Goal: Information Seeking & Learning: Learn about a topic

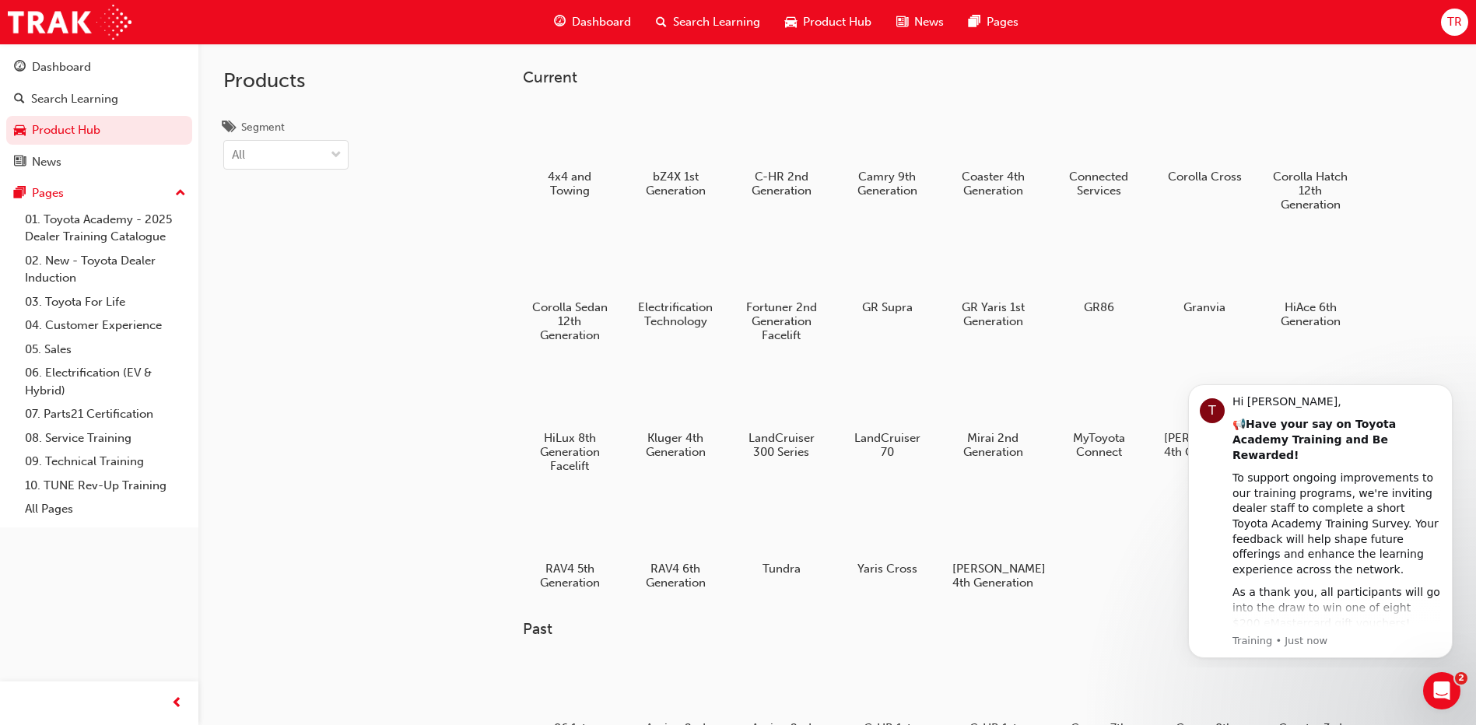
click at [725, 16] on span "Search Learning" at bounding box center [716, 22] width 87 height 18
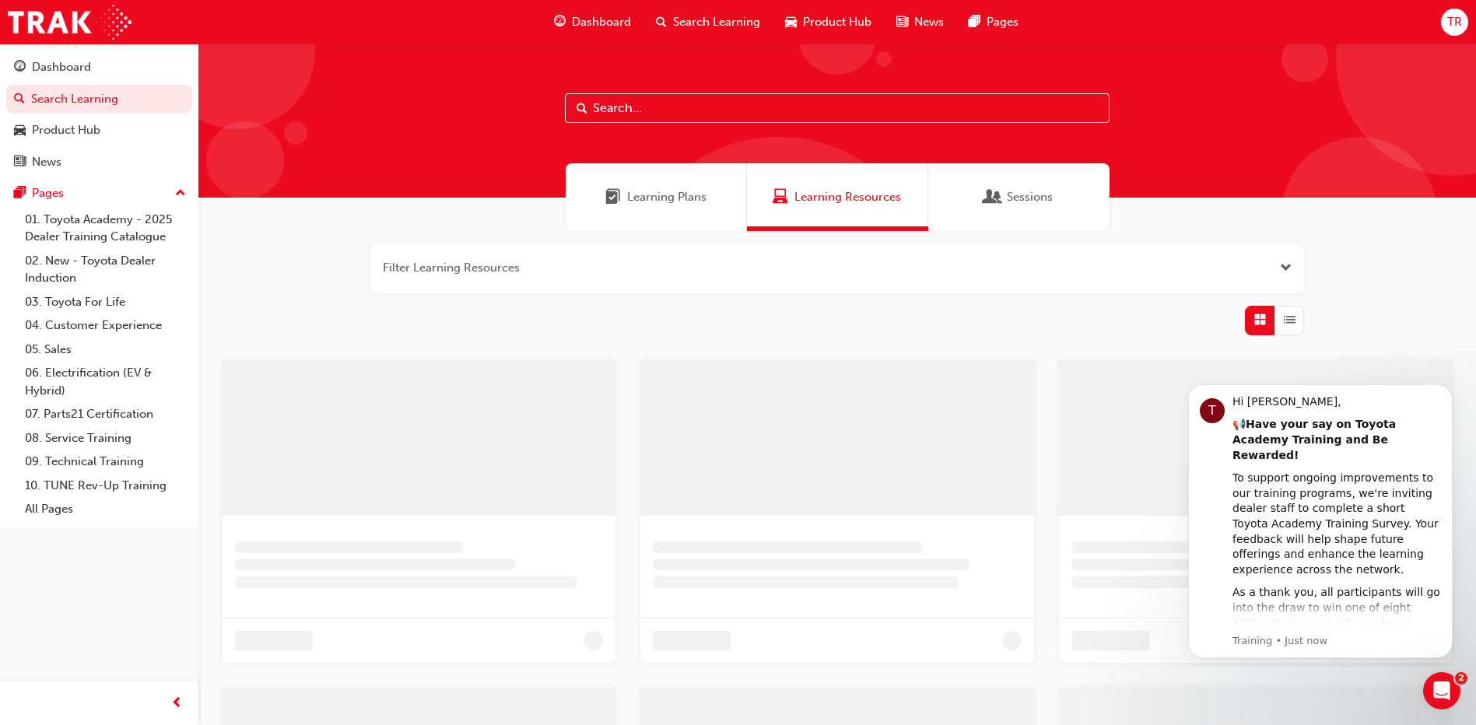
click at [816, 193] on span "Learning Resources" at bounding box center [848, 197] width 107 height 18
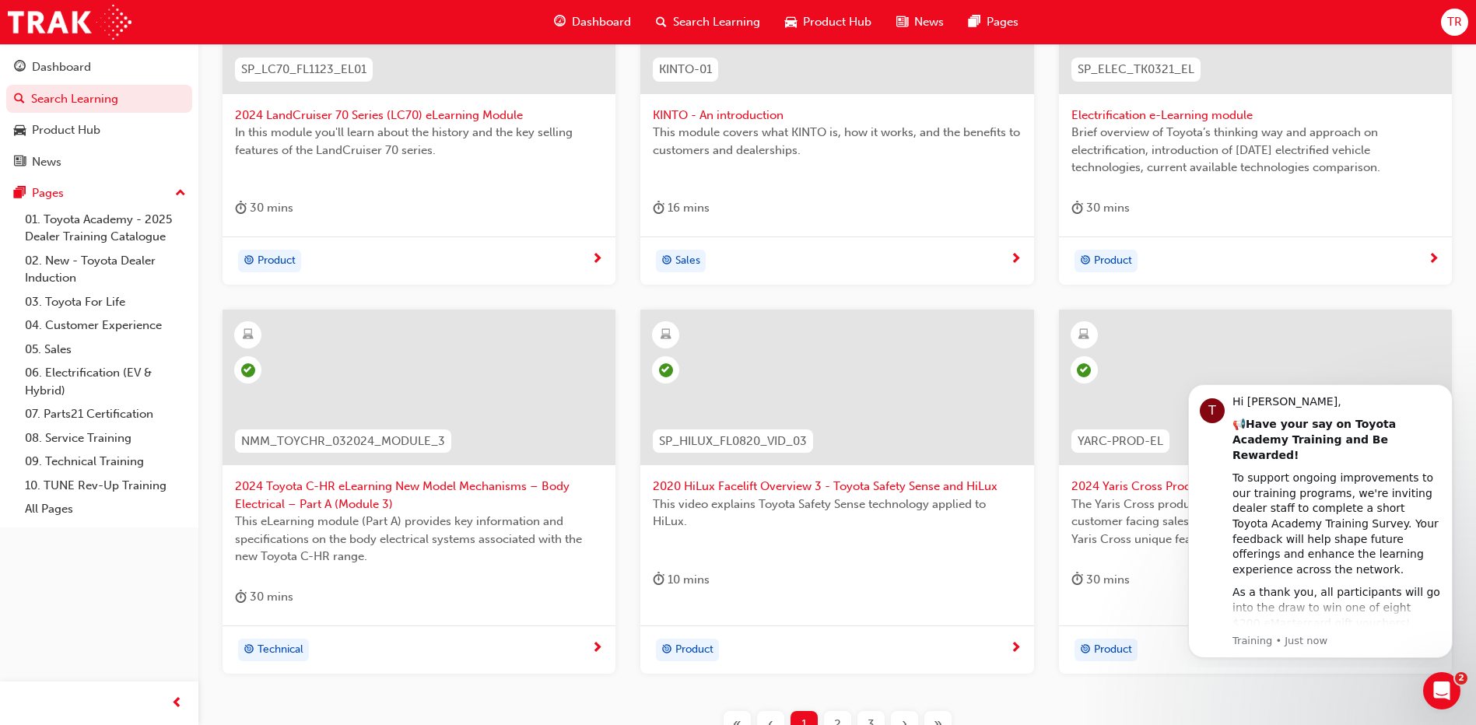
scroll to position [467, 0]
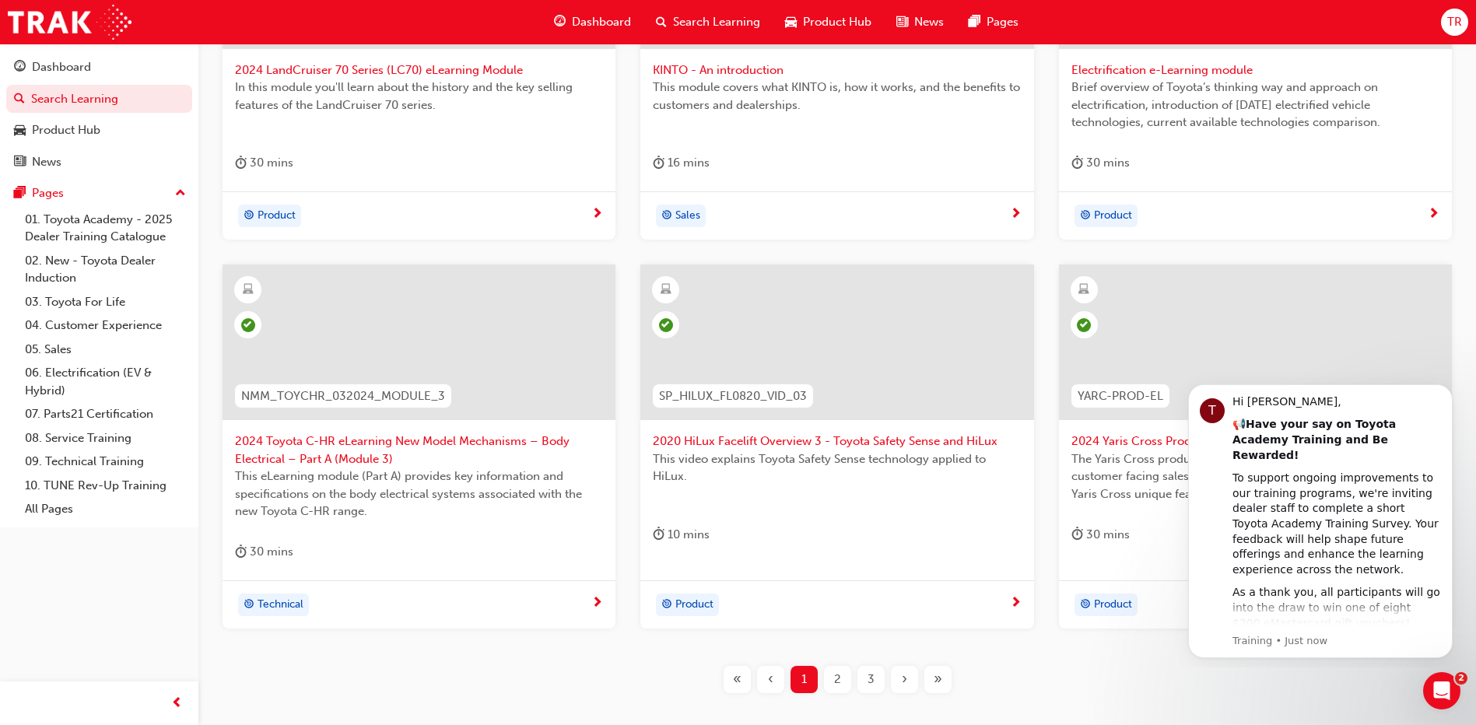
click at [837, 679] on span "2" at bounding box center [837, 680] width 7 height 18
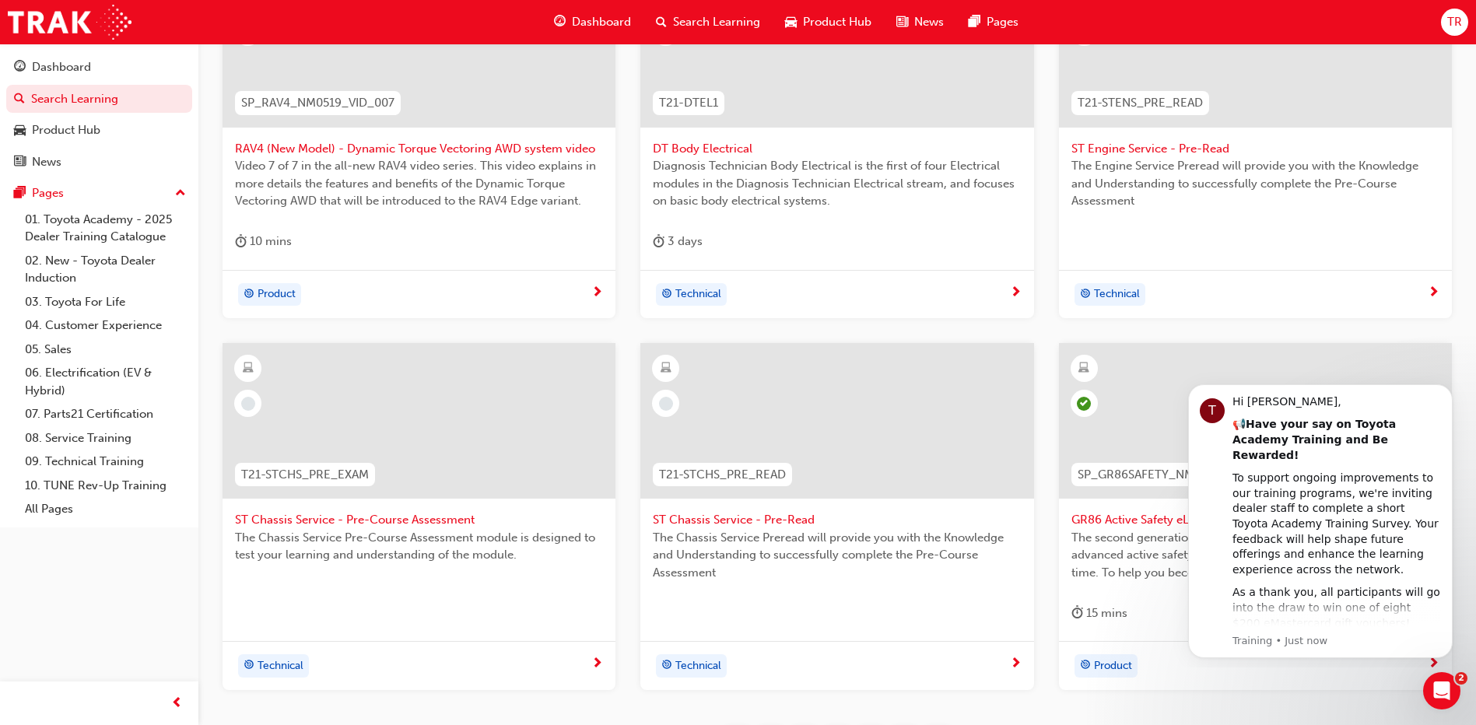
scroll to position [544, 0]
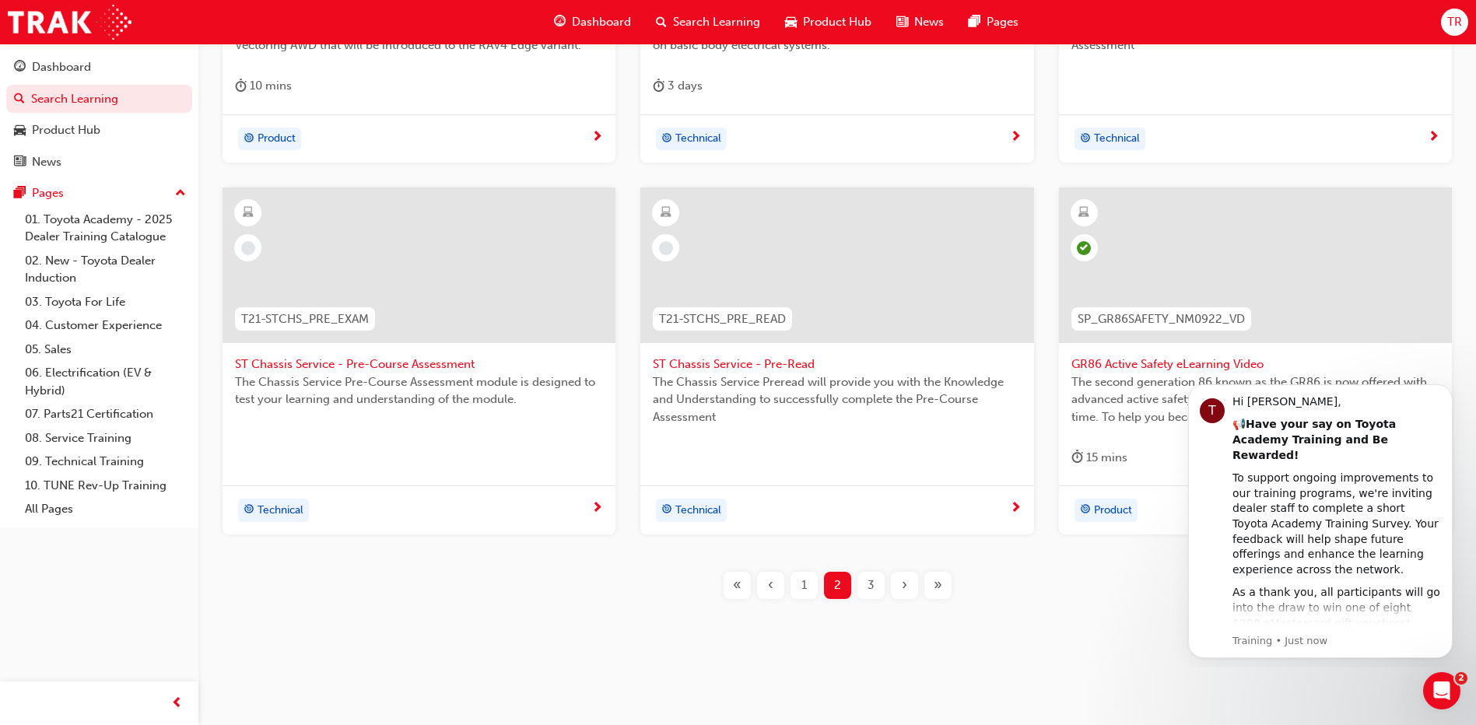
click at [905, 578] on span "›" at bounding box center [904, 586] width 5 height 18
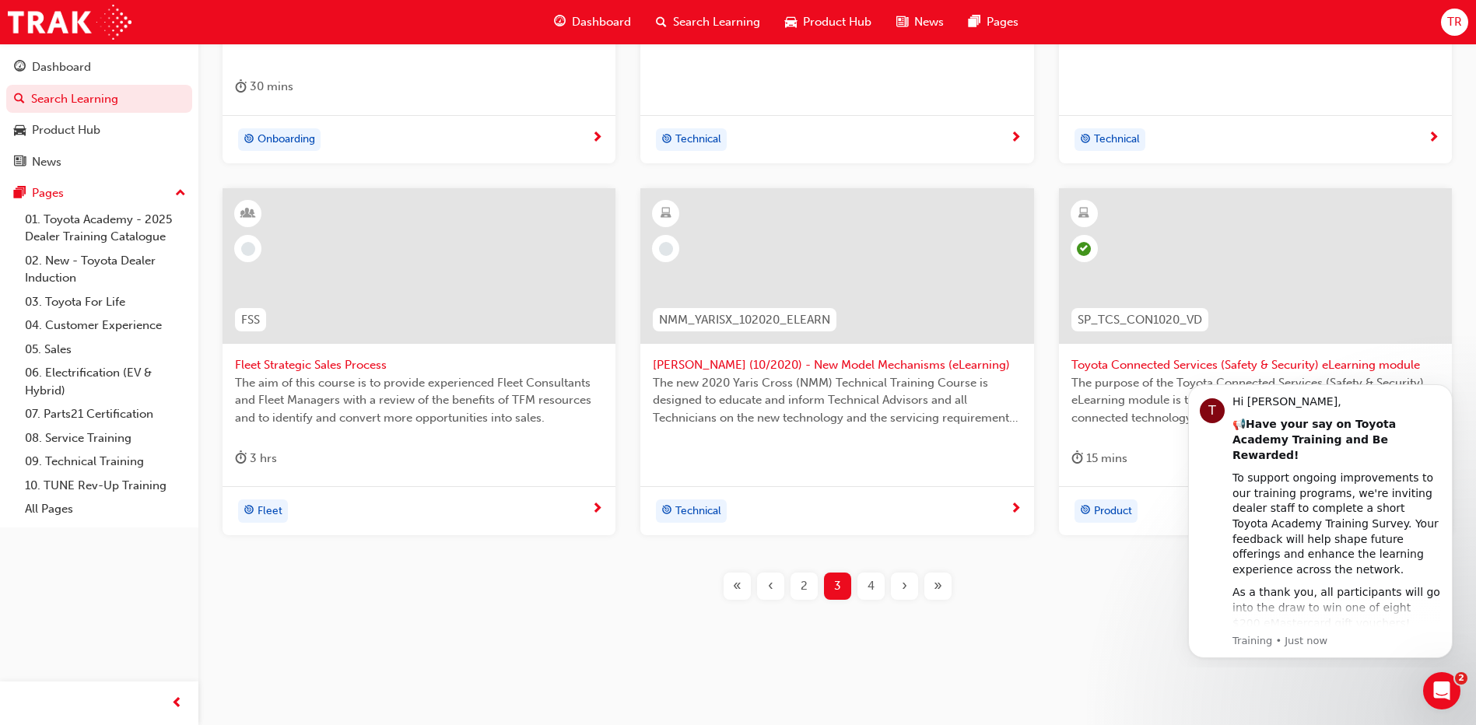
scroll to position [544, 0]
click at [904, 585] on span "›" at bounding box center [904, 586] width 5 height 18
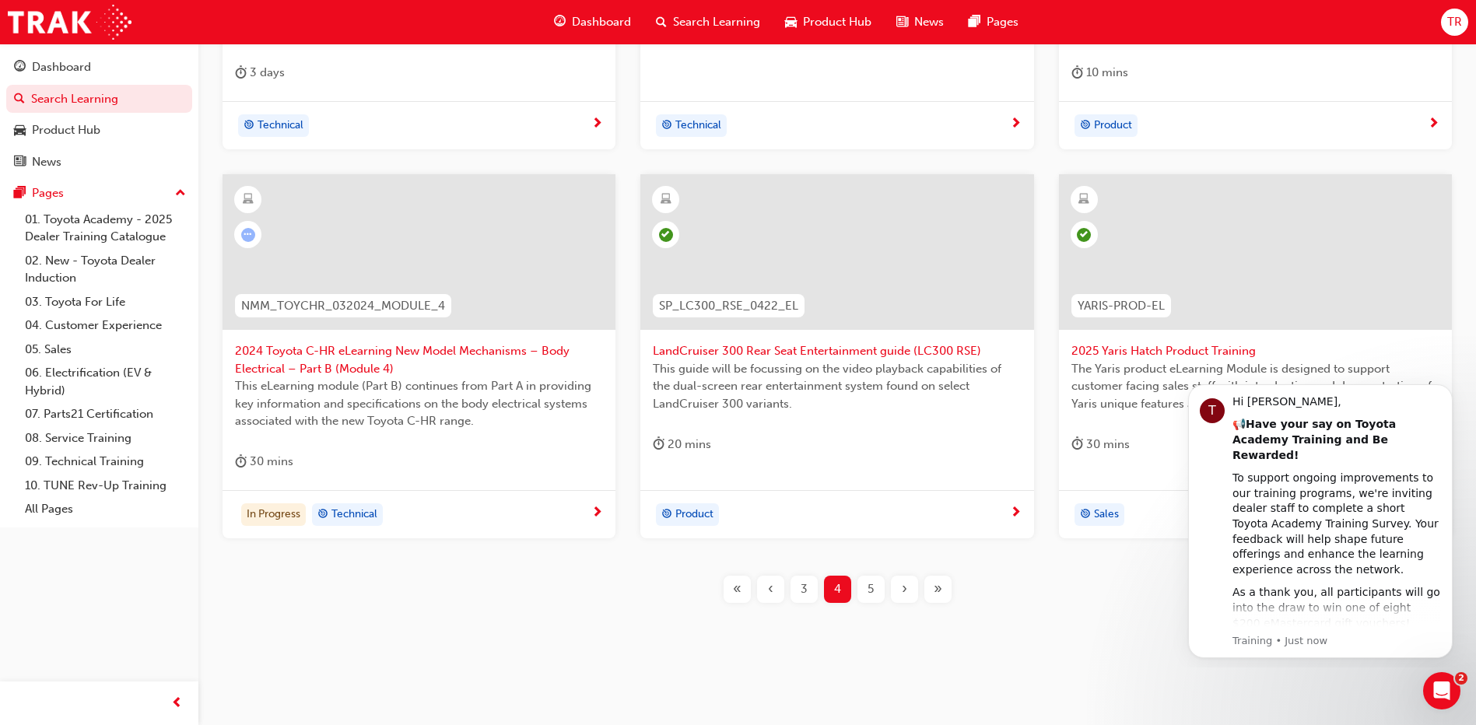
scroll to position [561, 0]
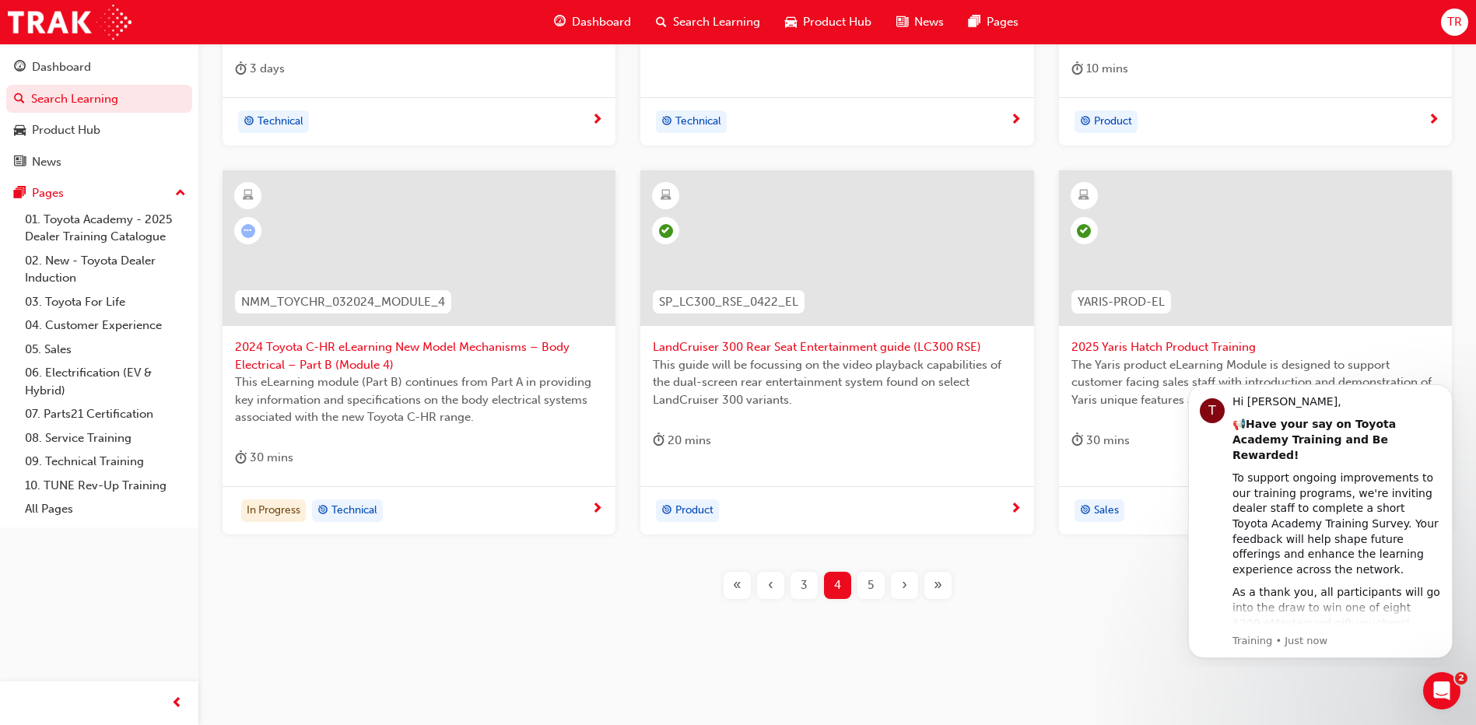
click at [905, 590] on span "›" at bounding box center [904, 586] width 5 height 18
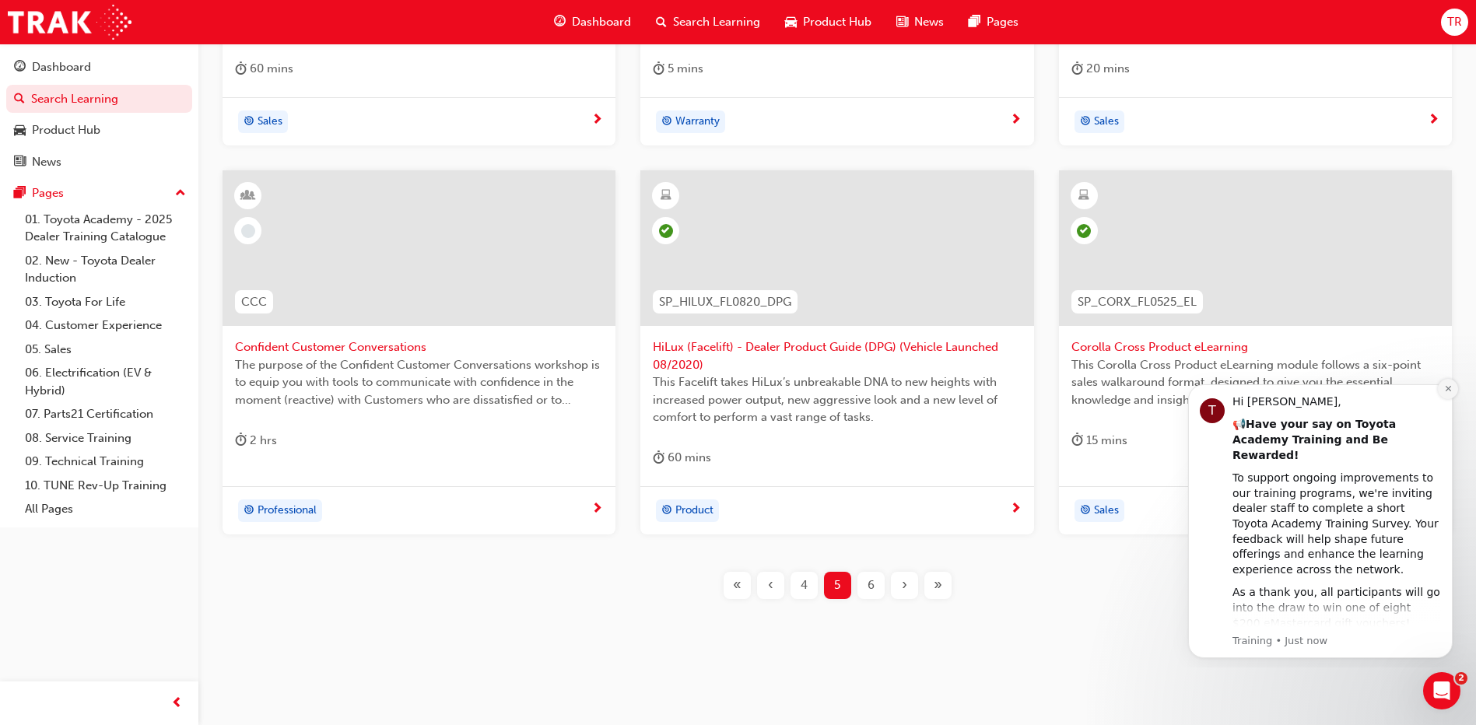
click at [1444, 391] on icon "Dismiss notification" at bounding box center [1448, 388] width 9 height 9
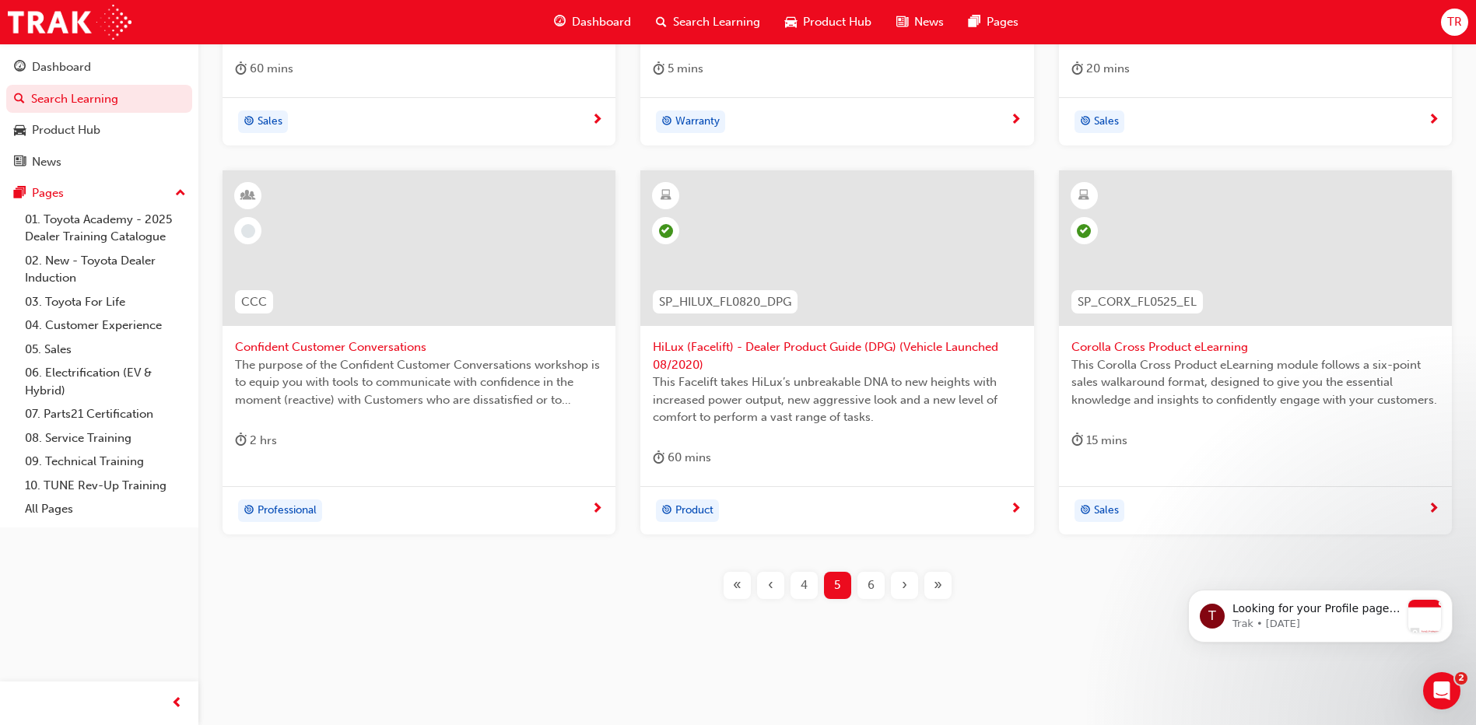
click at [916, 584] on div "›" at bounding box center [904, 585] width 27 height 27
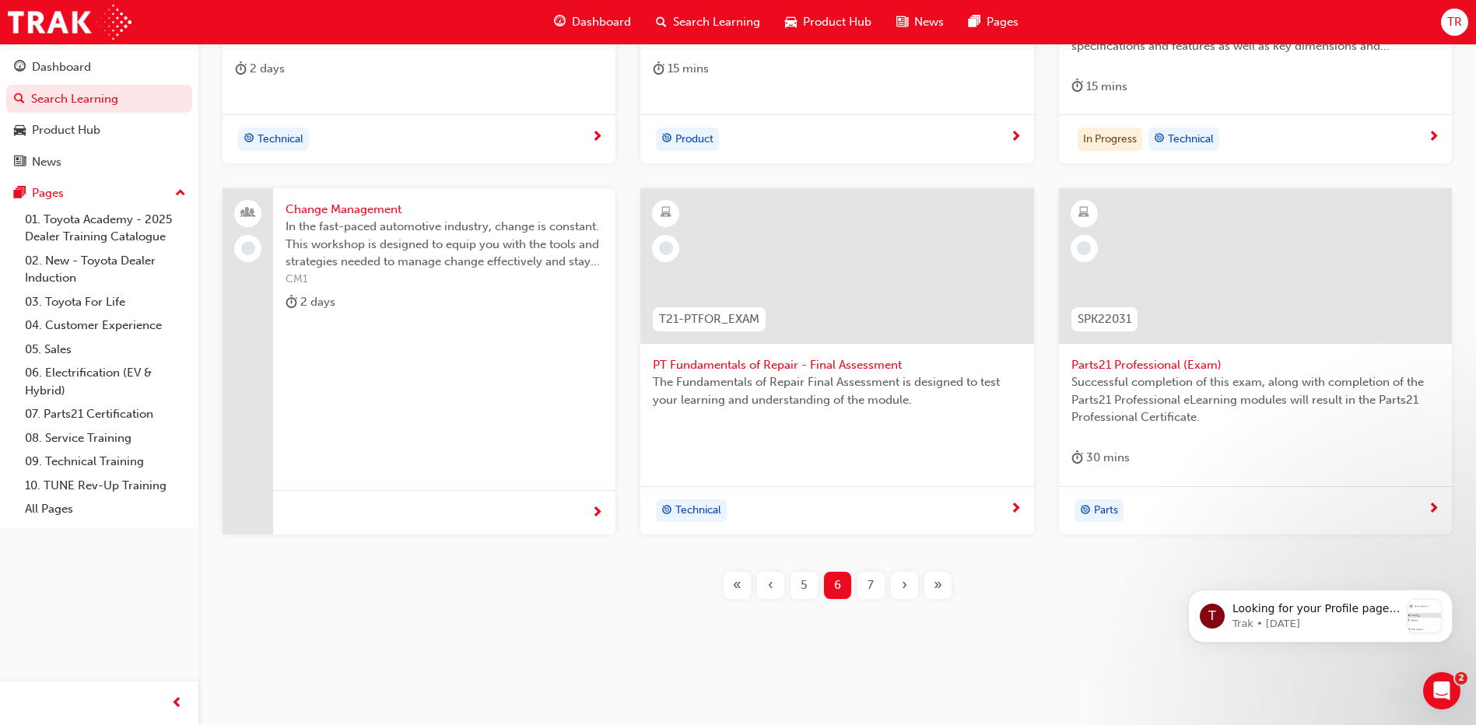
click at [908, 582] on div "›" at bounding box center [904, 585] width 27 height 27
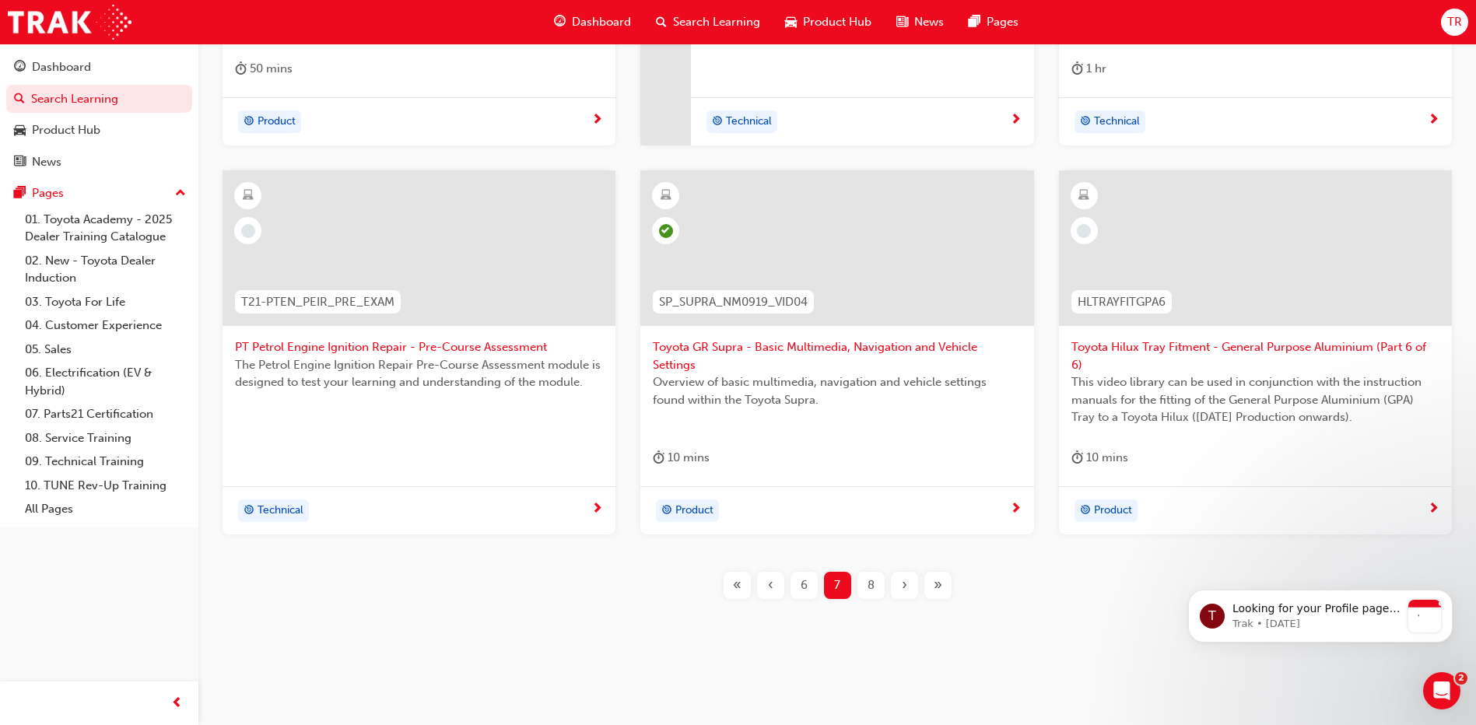
click at [908, 583] on div "›" at bounding box center [904, 585] width 27 height 27
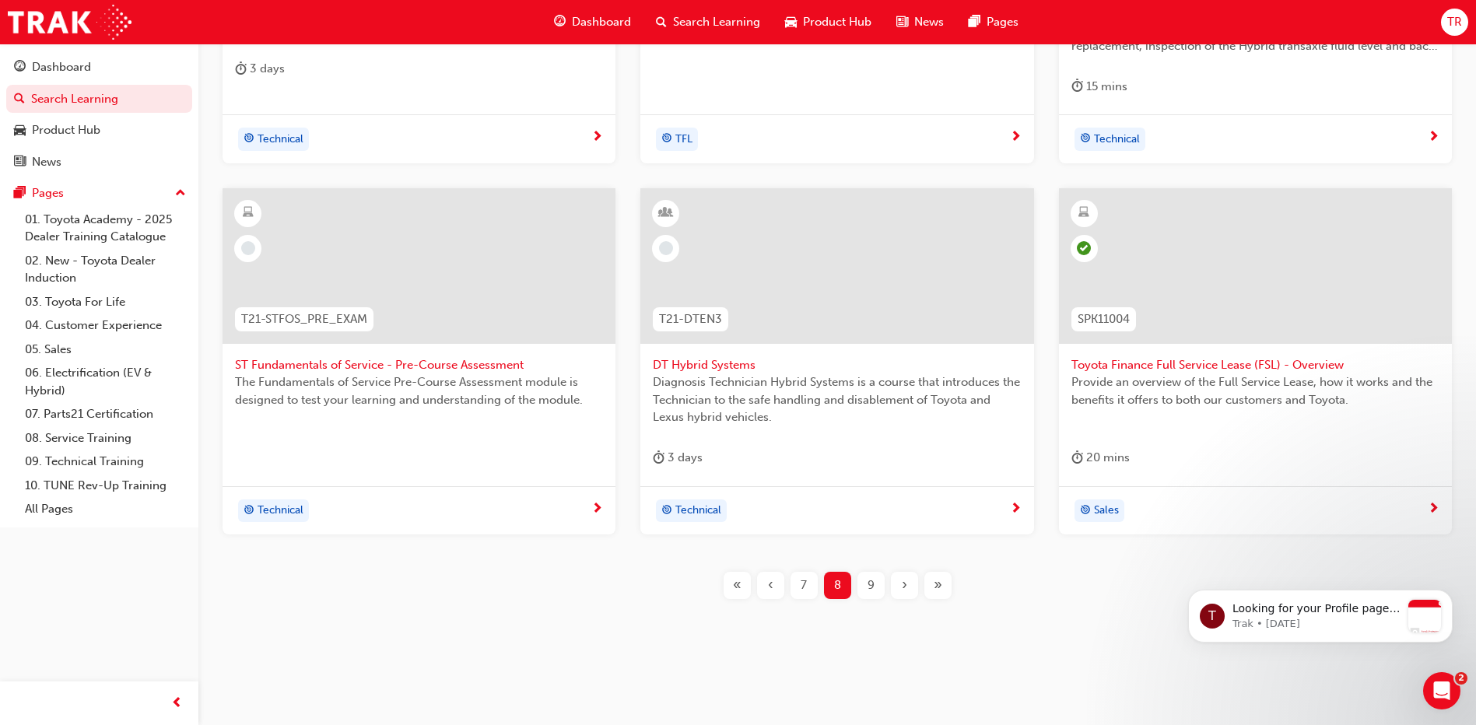
click at [908, 583] on div "›" at bounding box center [904, 585] width 27 height 27
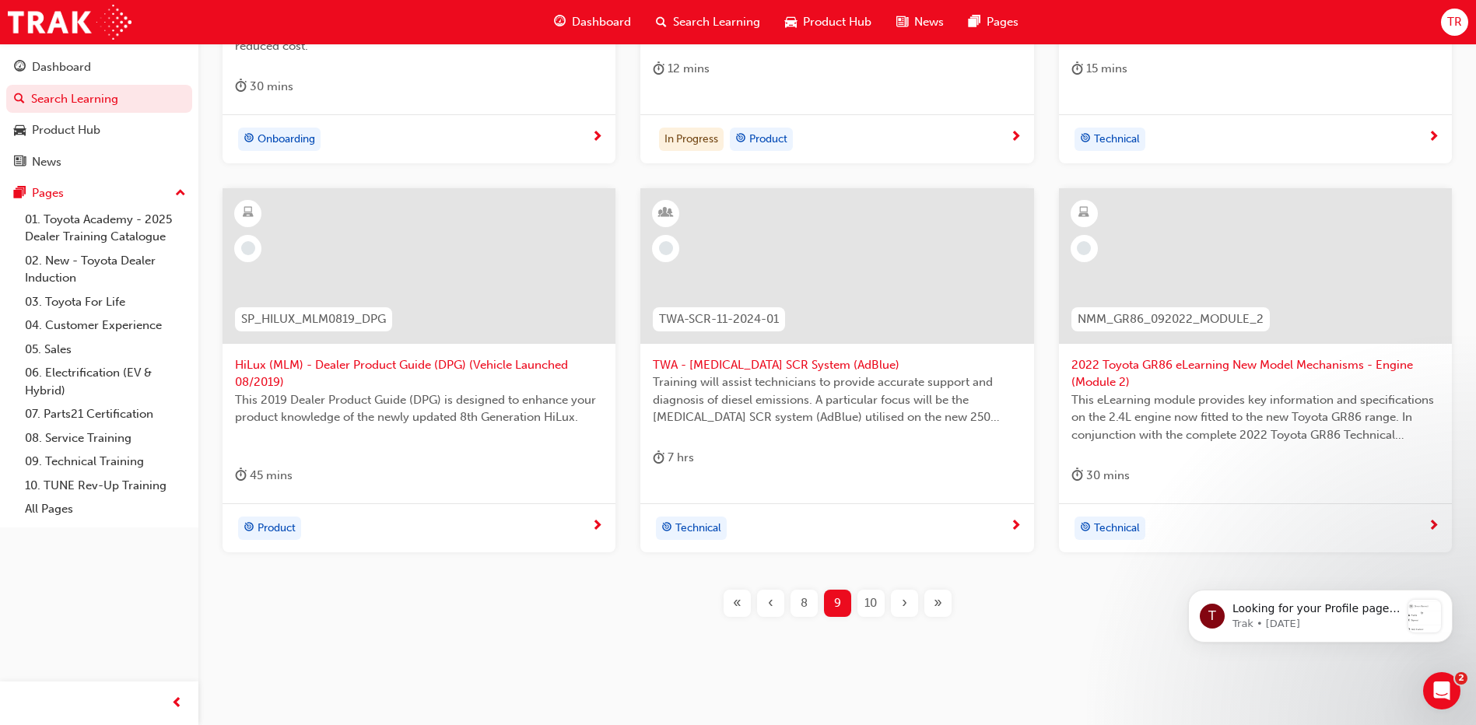
click at [904, 602] on span "›" at bounding box center [904, 604] width 5 height 18
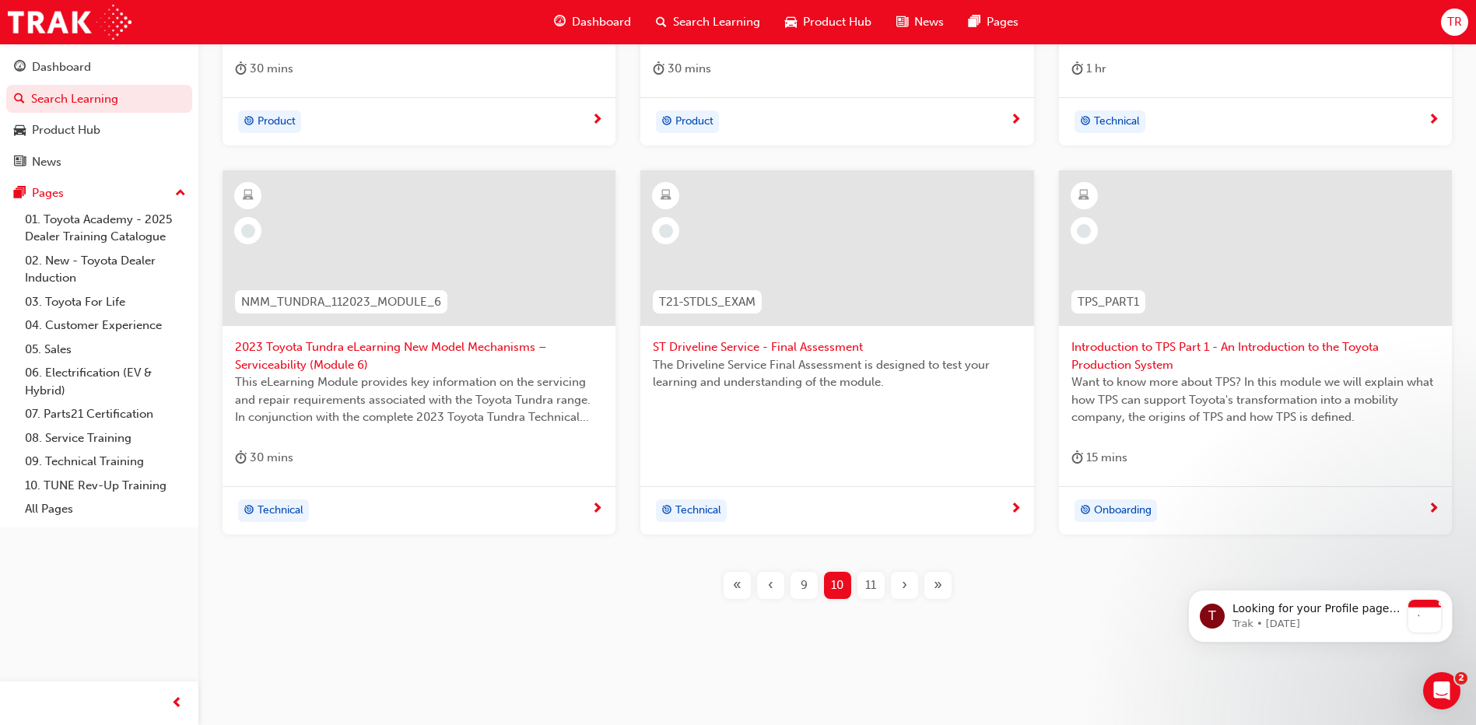
click at [897, 583] on div "›" at bounding box center [904, 585] width 27 height 27
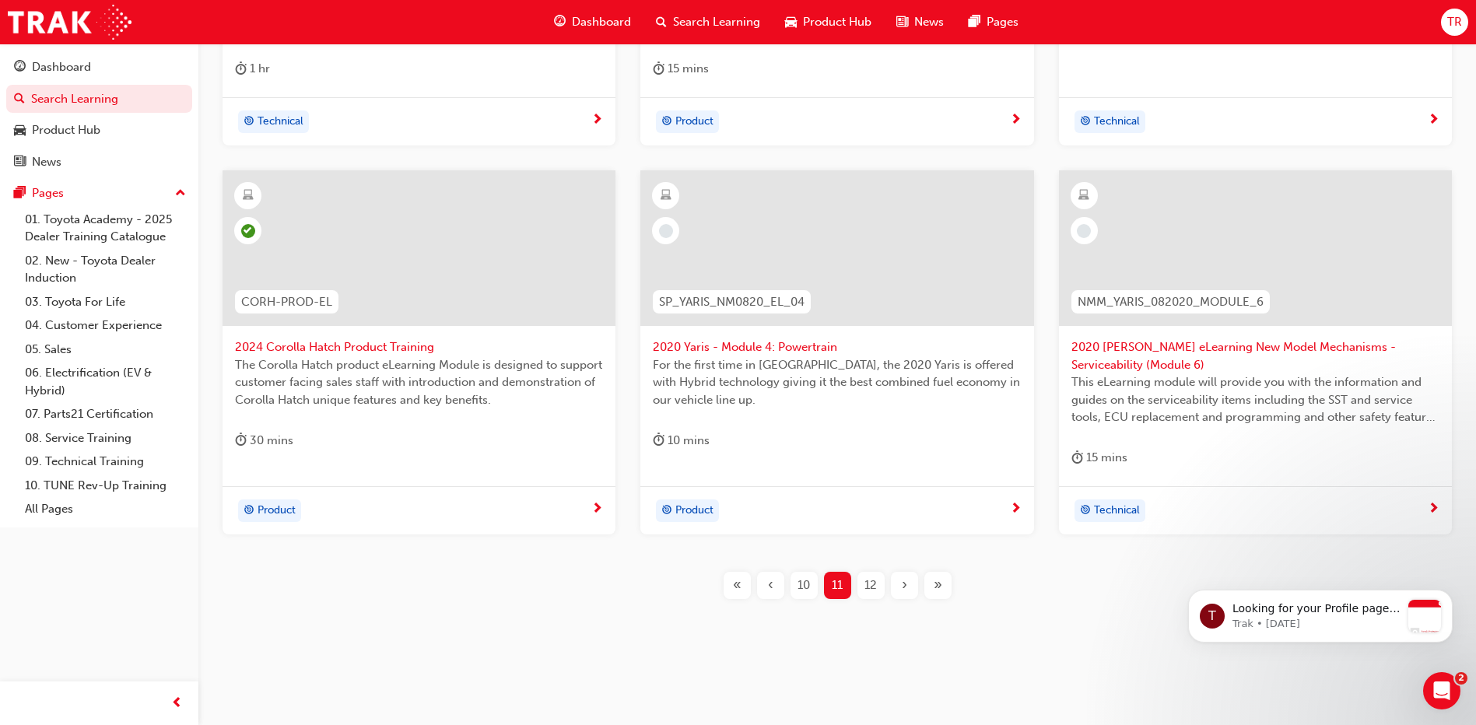
click at [897, 583] on div "›" at bounding box center [904, 585] width 27 height 27
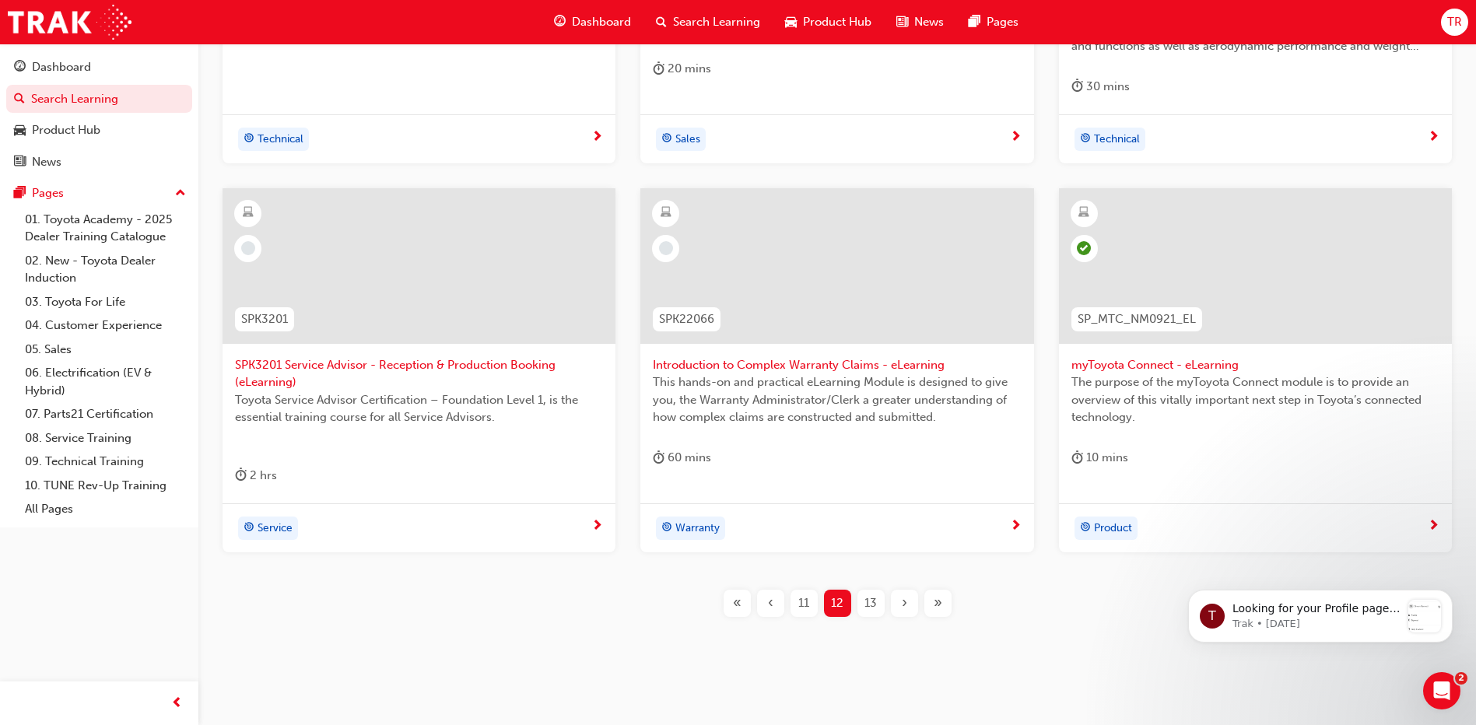
click at [897, 599] on div "›" at bounding box center [904, 603] width 27 height 27
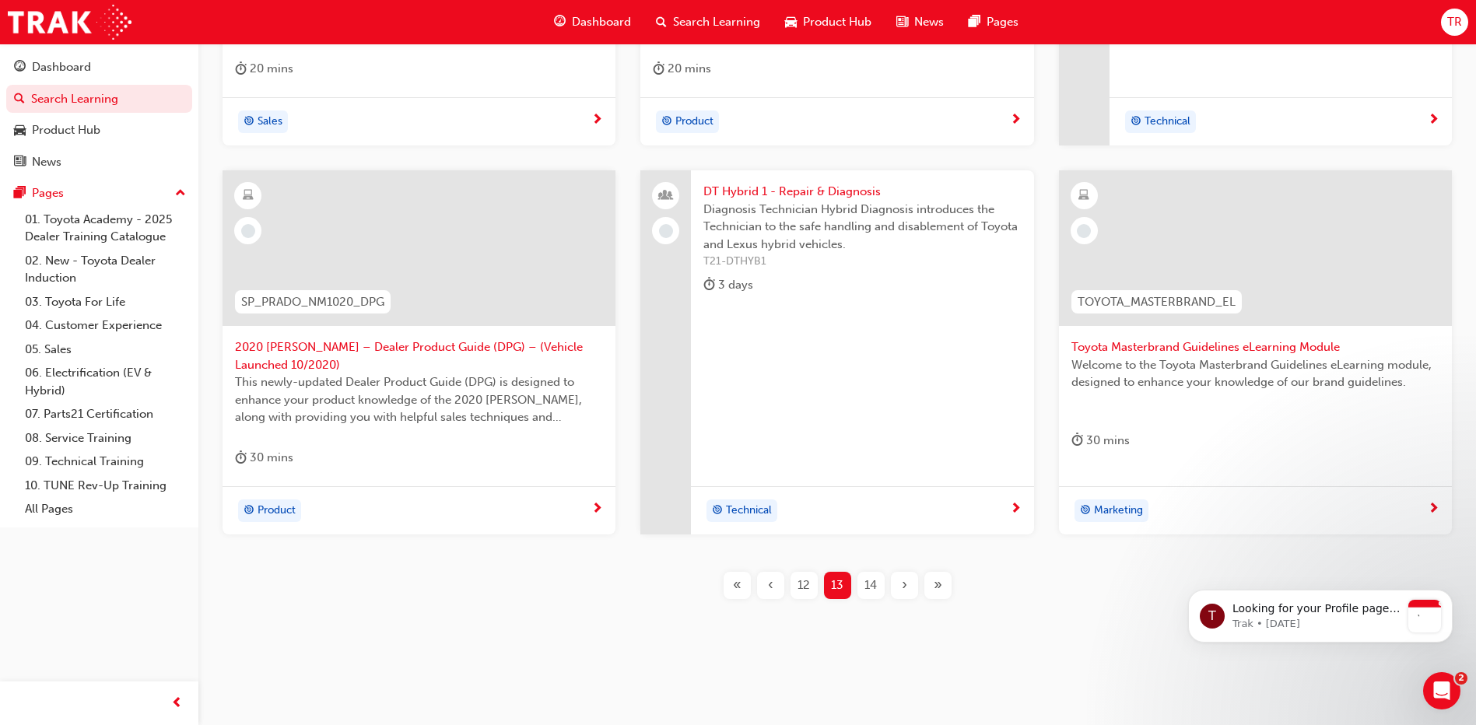
click at [897, 599] on div "P2P_DELIVERY_1024 'OWAF' Pathway to Purchase - Step 6: Vehicle Delivery In Step…" at bounding box center [837, 212] width 1228 height 826
click at [902, 585] on span "›" at bounding box center [904, 586] width 5 height 18
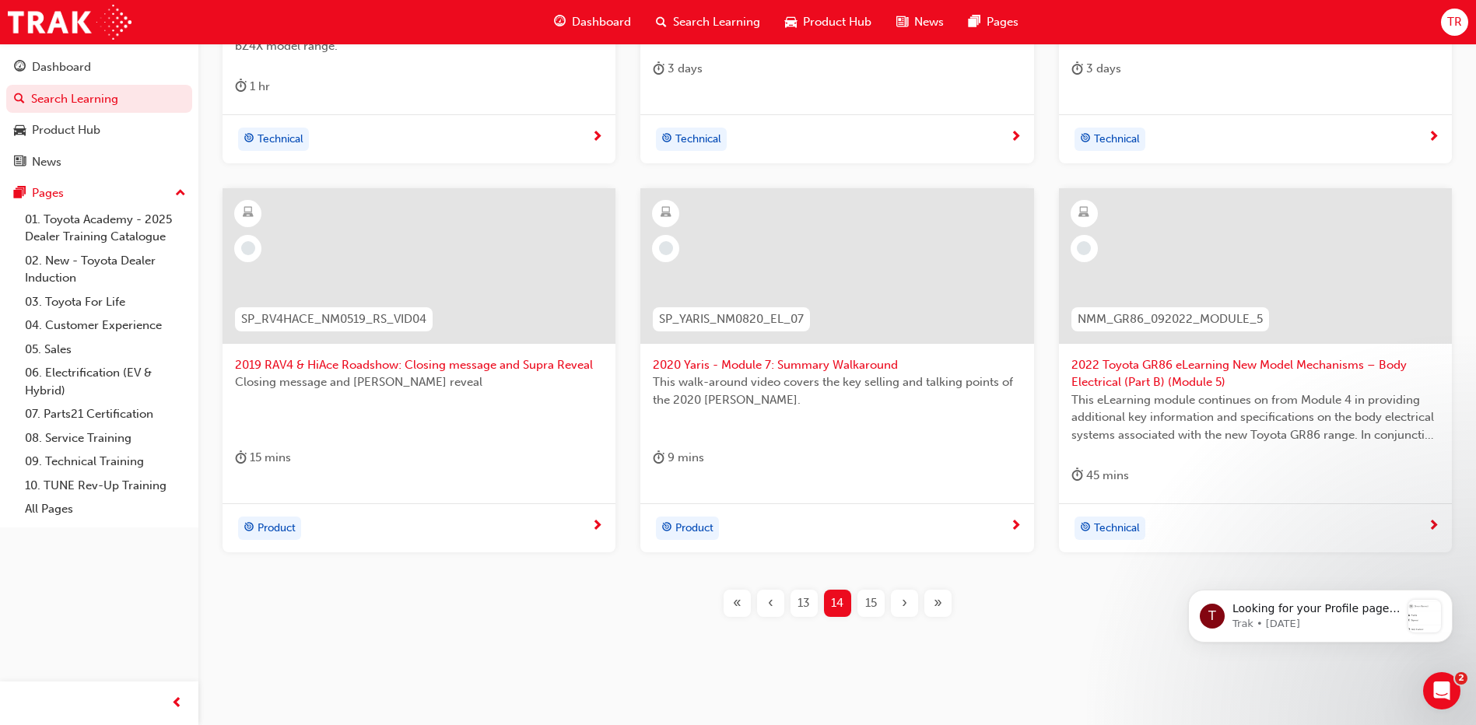
click at [902, 585] on div "NMM_ BZ4X_022024_MODULE_3 2024 Toyota bZ4X eLearning New Model Mechanisms – [PE…" at bounding box center [837, 220] width 1228 height 843
click at [898, 602] on div "›" at bounding box center [904, 603] width 27 height 27
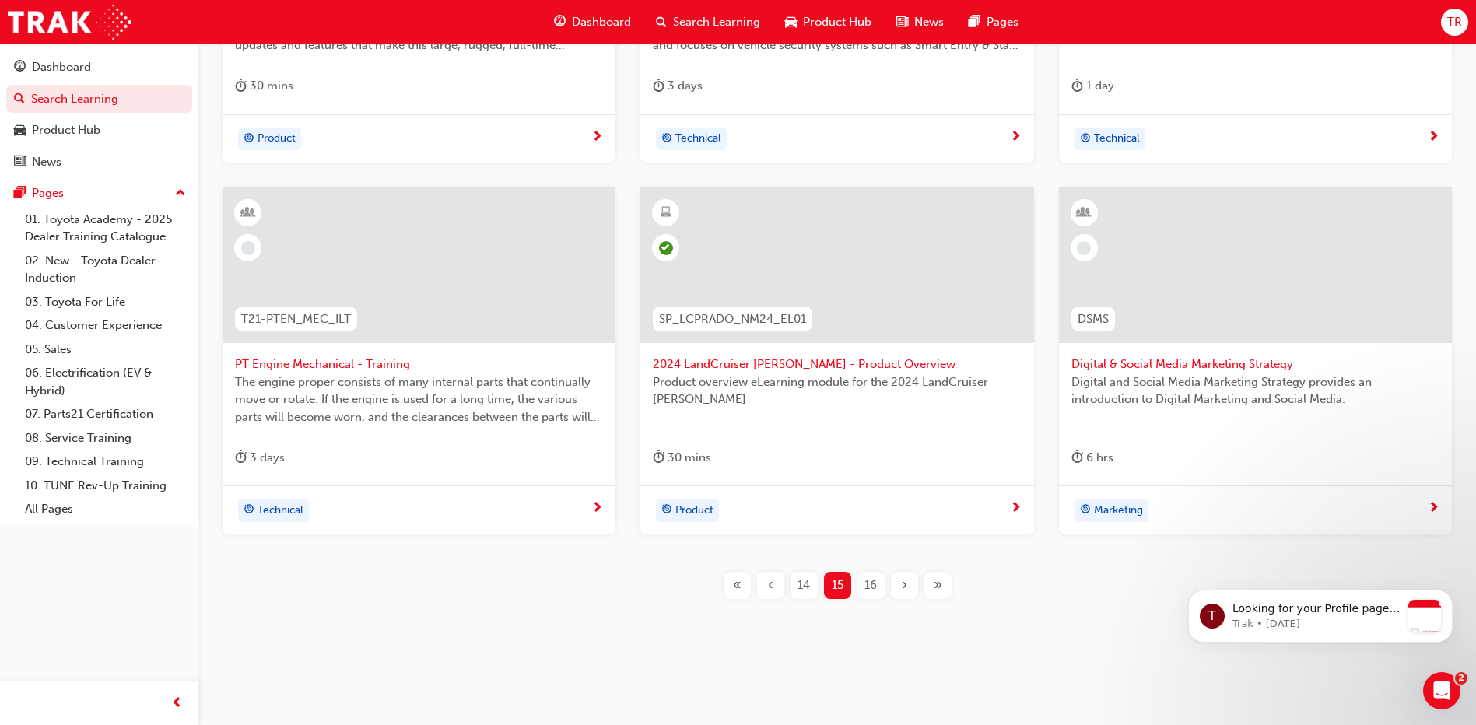
click at [900, 579] on div "›" at bounding box center [904, 585] width 27 height 27
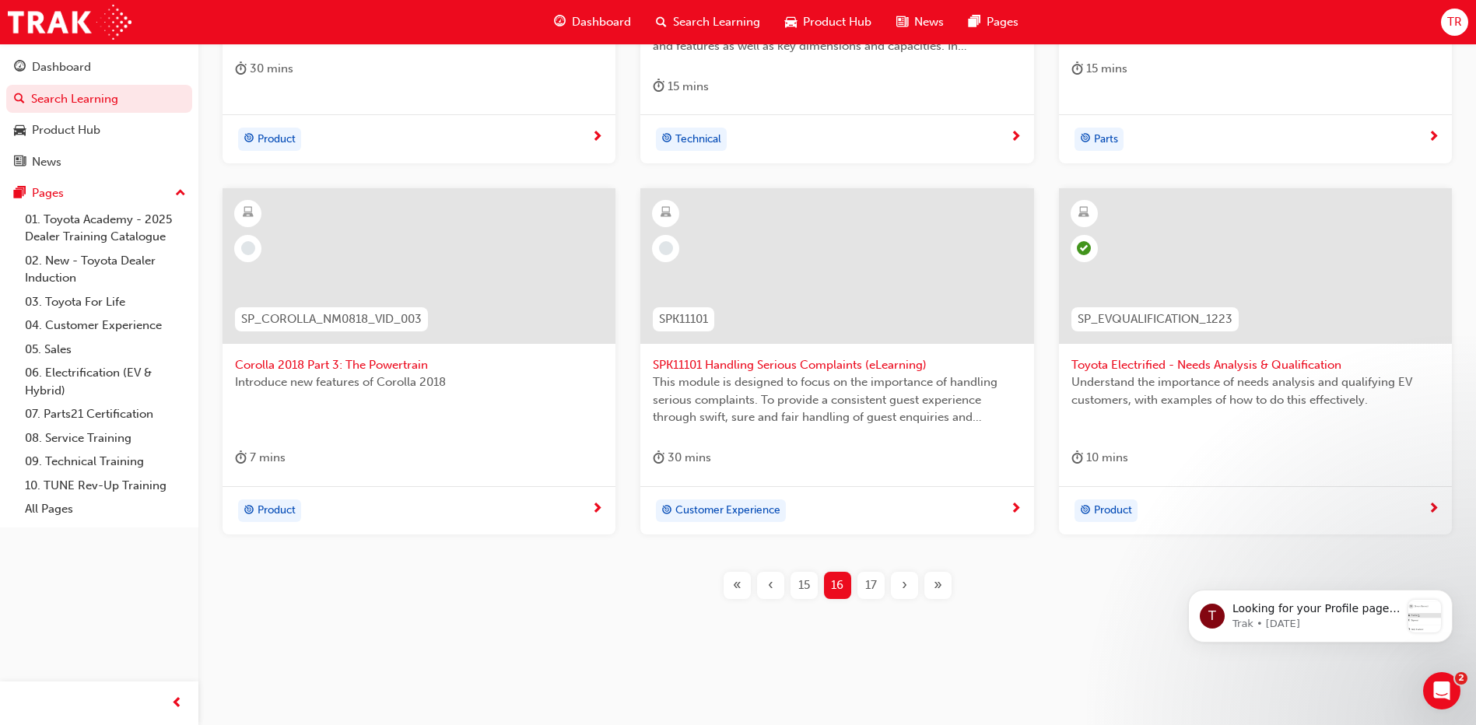
click at [903, 584] on span "›" at bounding box center [904, 586] width 5 height 18
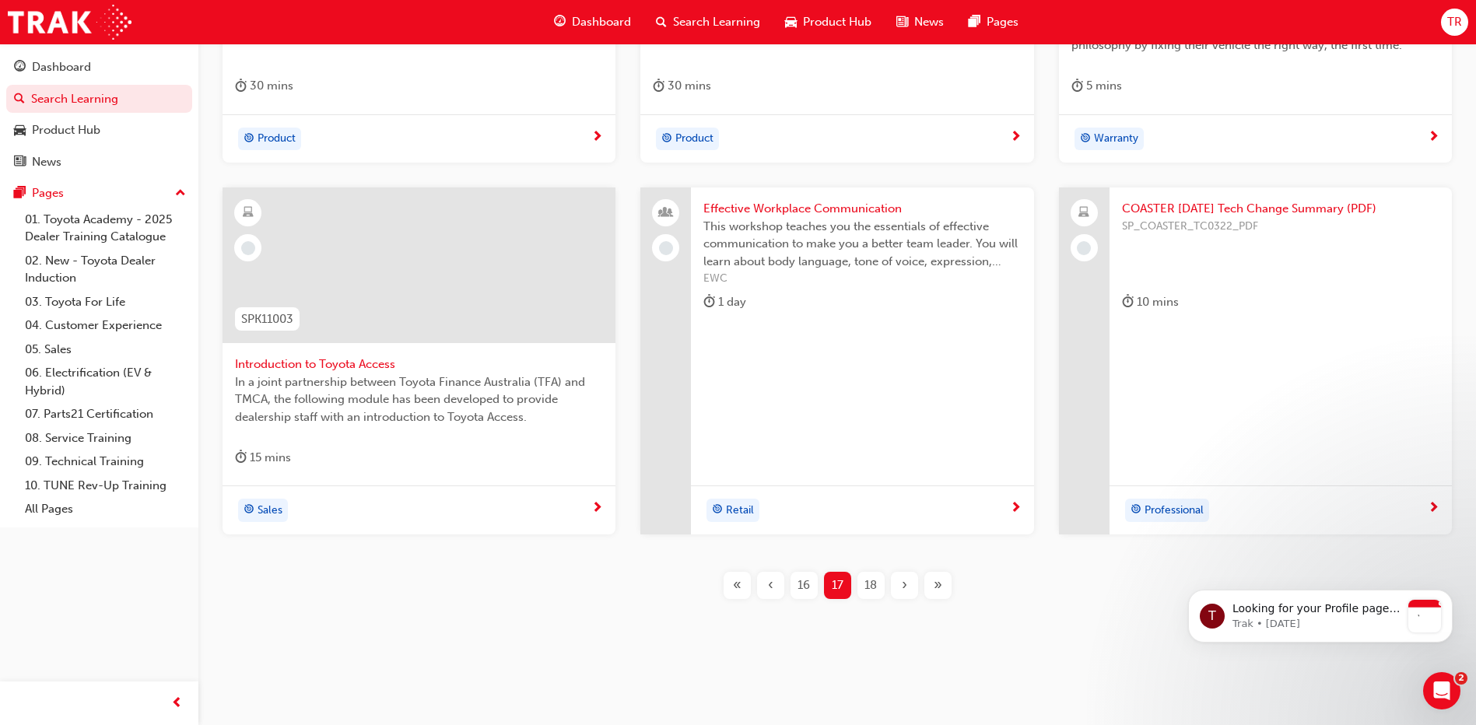
click at [903, 584] on span "›" at bounding box center [904, 586] width 5 height 18
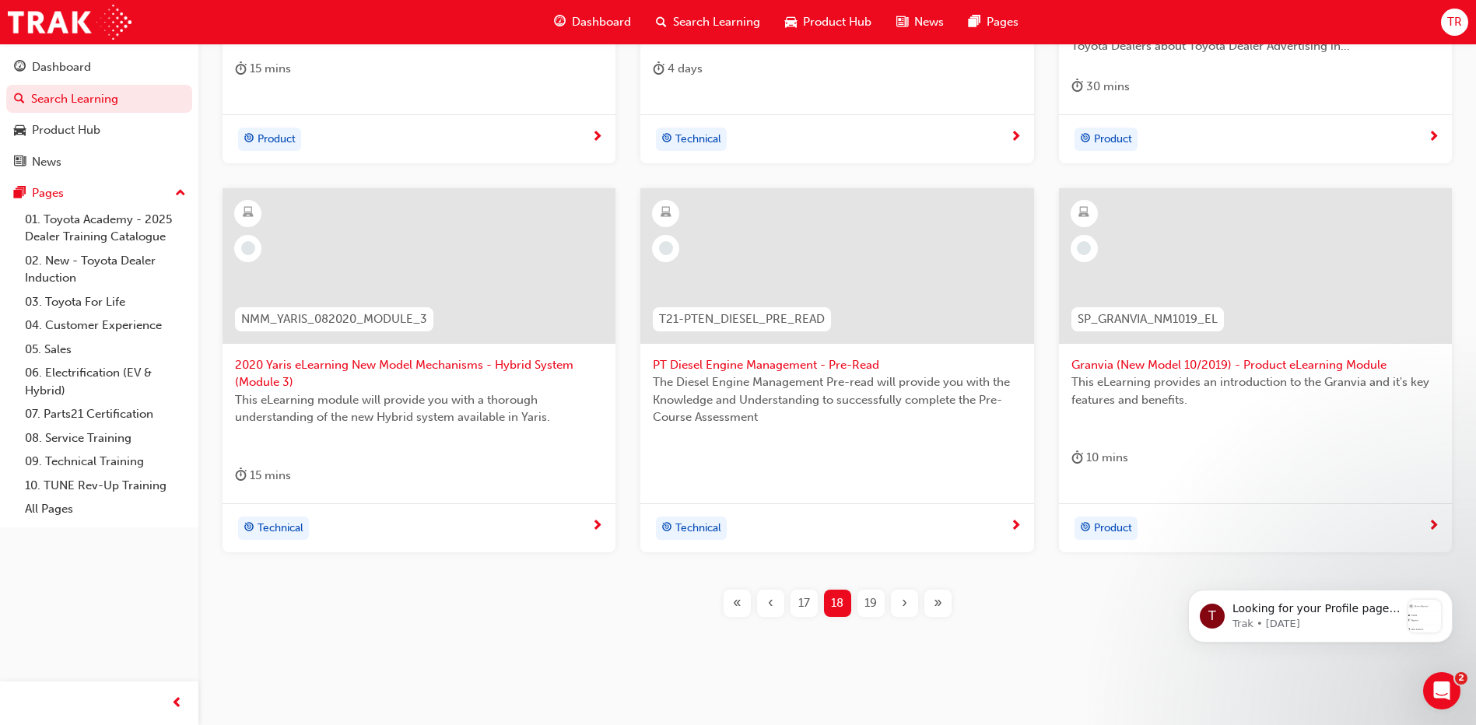
click at [898, 602] on div "›" at bounding box center [904, 603] width 27 height 27
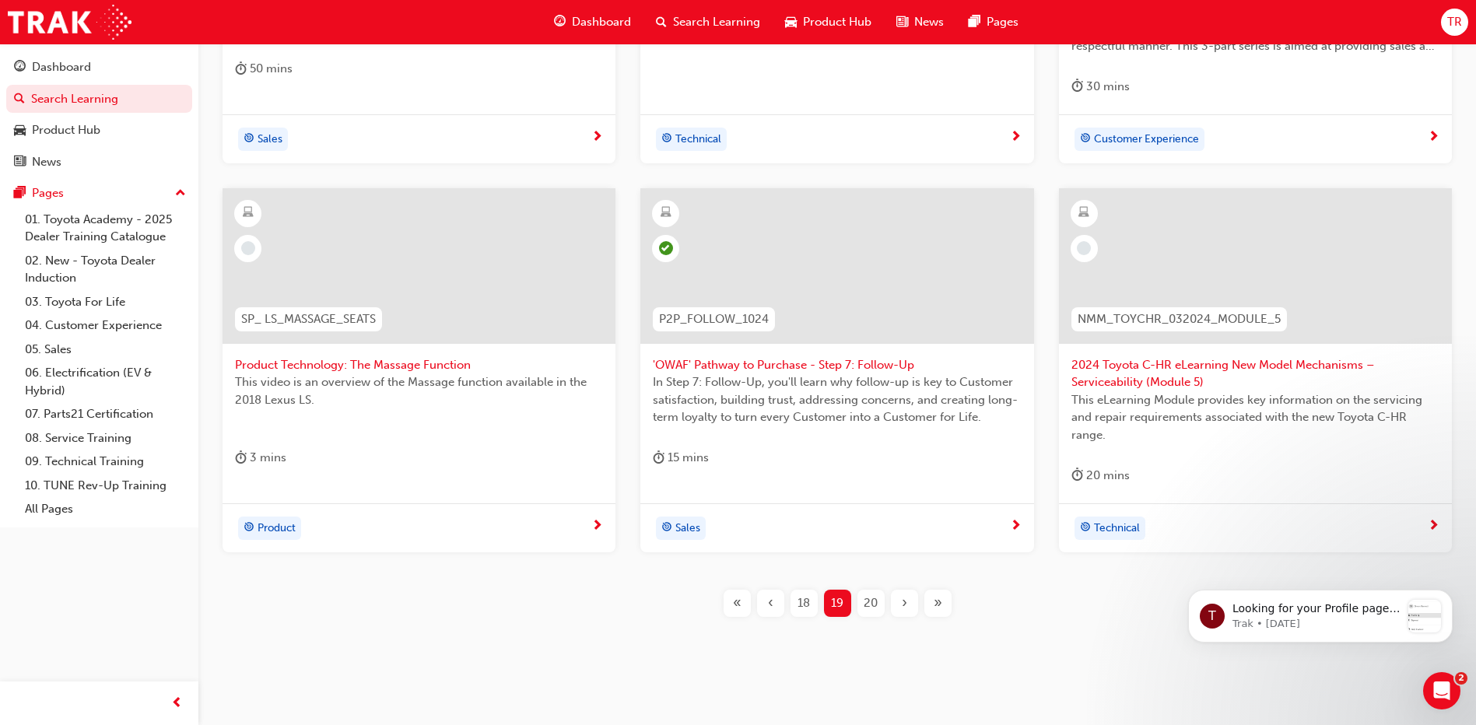
click at [899, 602] on div "›" at bounding box center [904, 603] width 27 height 27
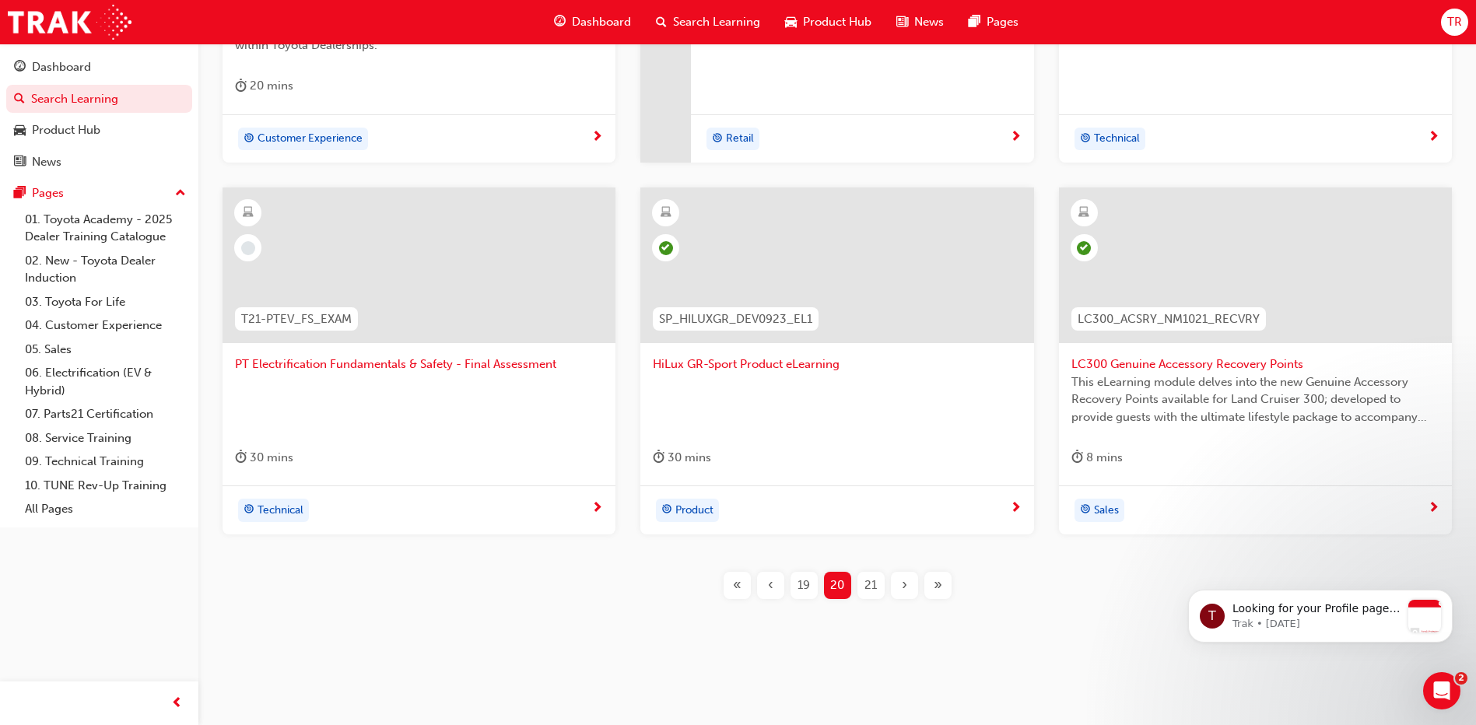
click at [907, 584] on div "›" at bounding box center [904, 585] width 27 height 27
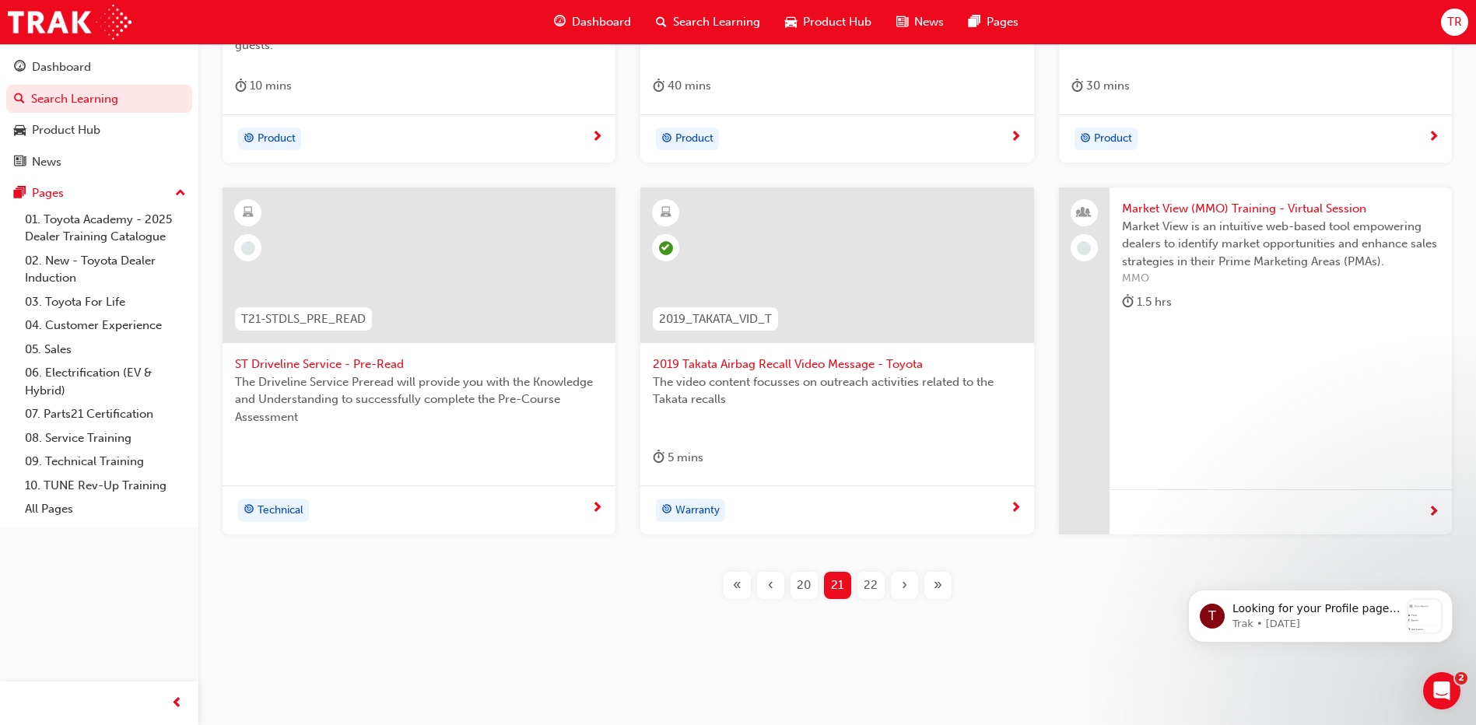
click at [907, 584] on div "›" at bounding box center [904, 585] width 27 height 27
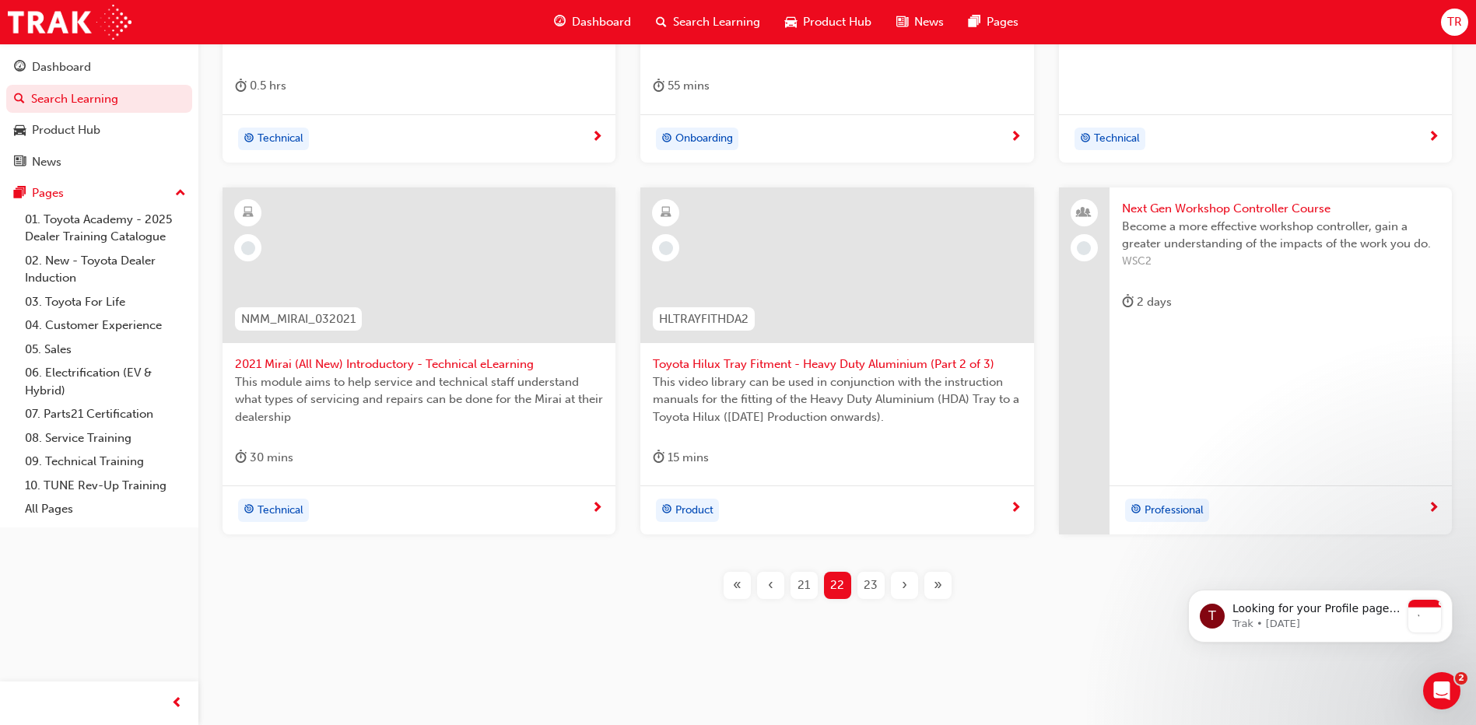
click at [907, 584] on div "›" at bounding box center [904, 585] width 27 height 27
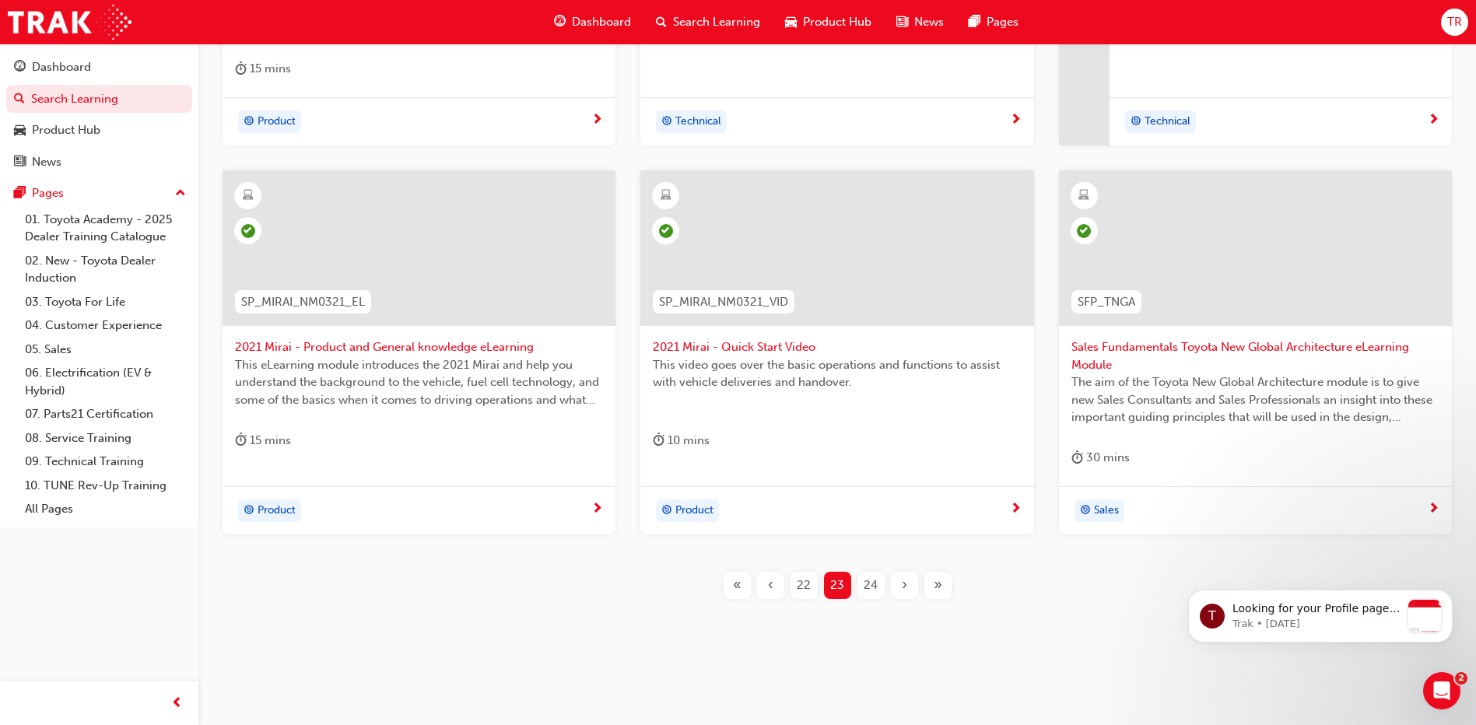
click at [907, 584] on div "›" at bounding box center [904, 585] width 27 height 27
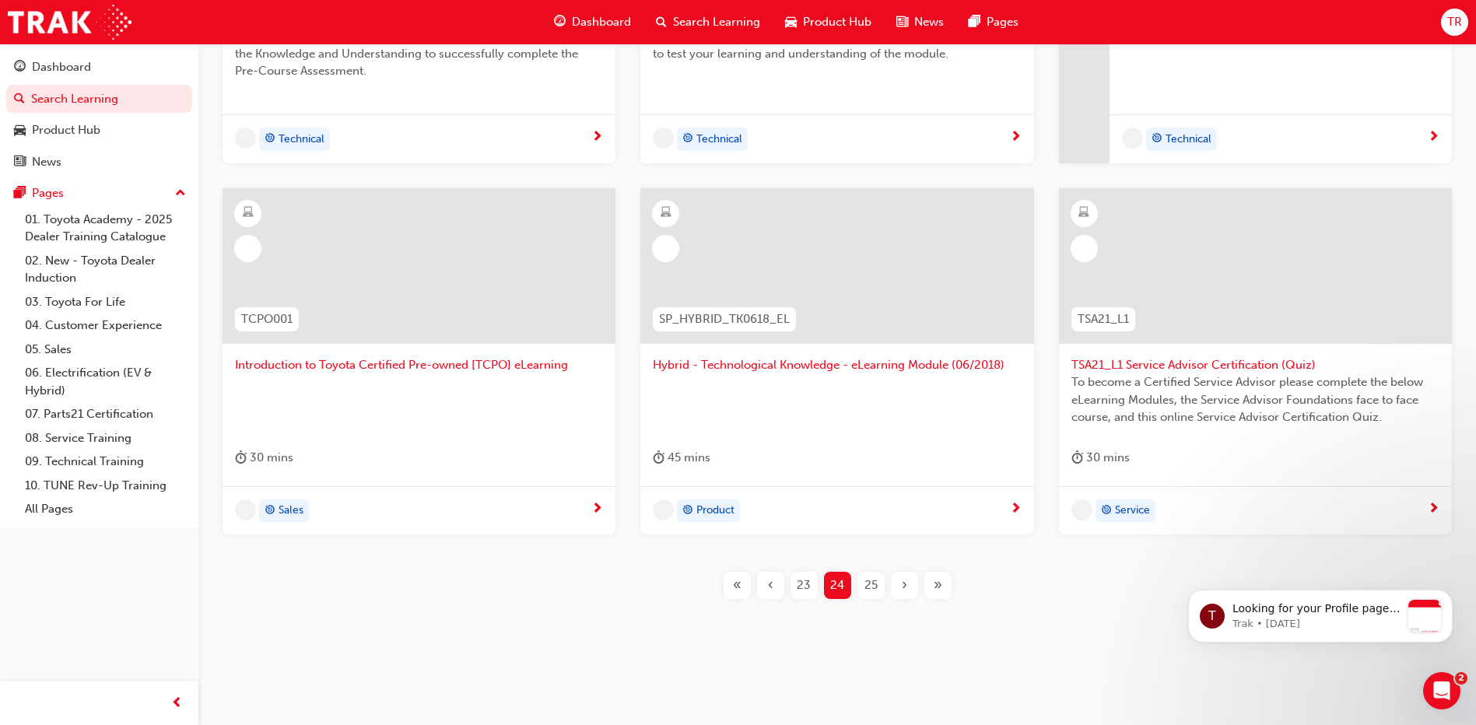
scroll to position [518, 0]
click at [907, 584] on div "›" at bounding box center [904, 585] width 27 height 27
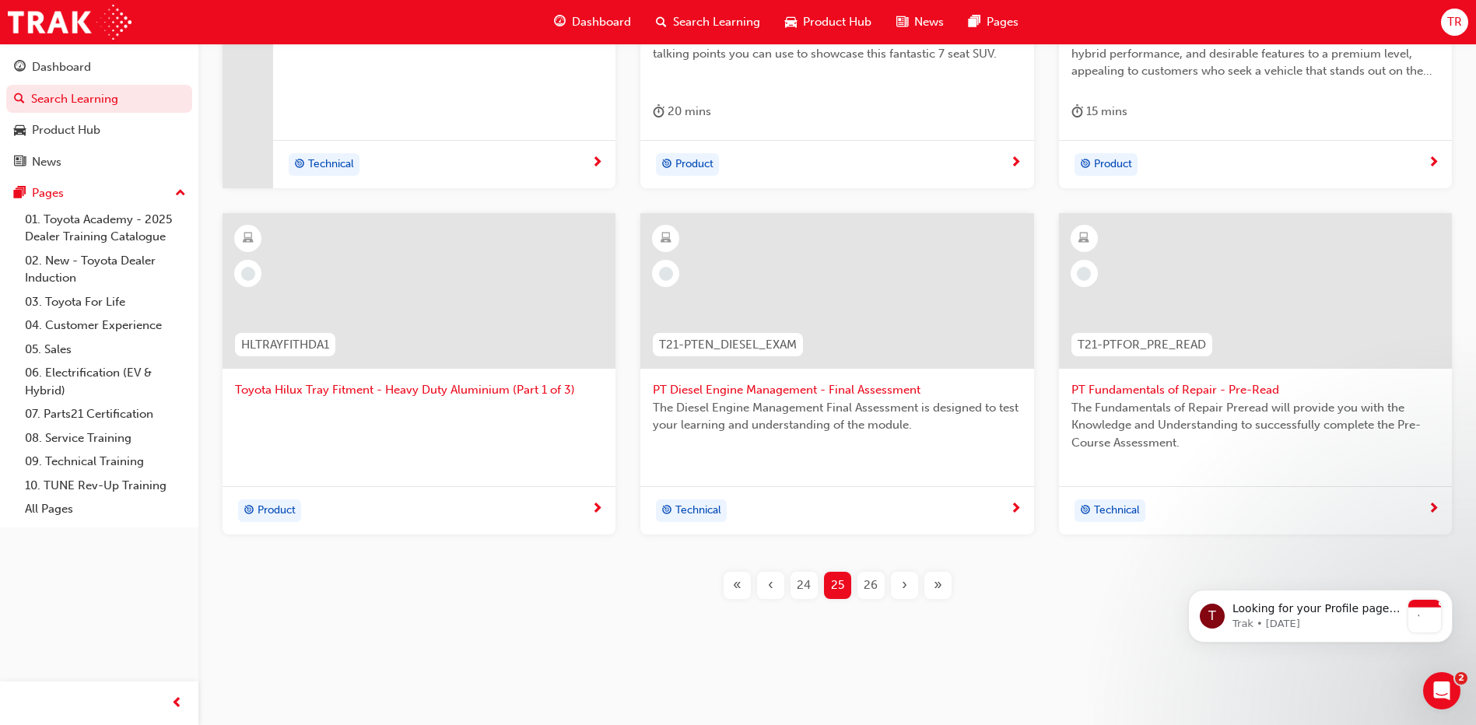
click at [907, 584] on div "›" at bounding box center [904, 585] width 27 height 27
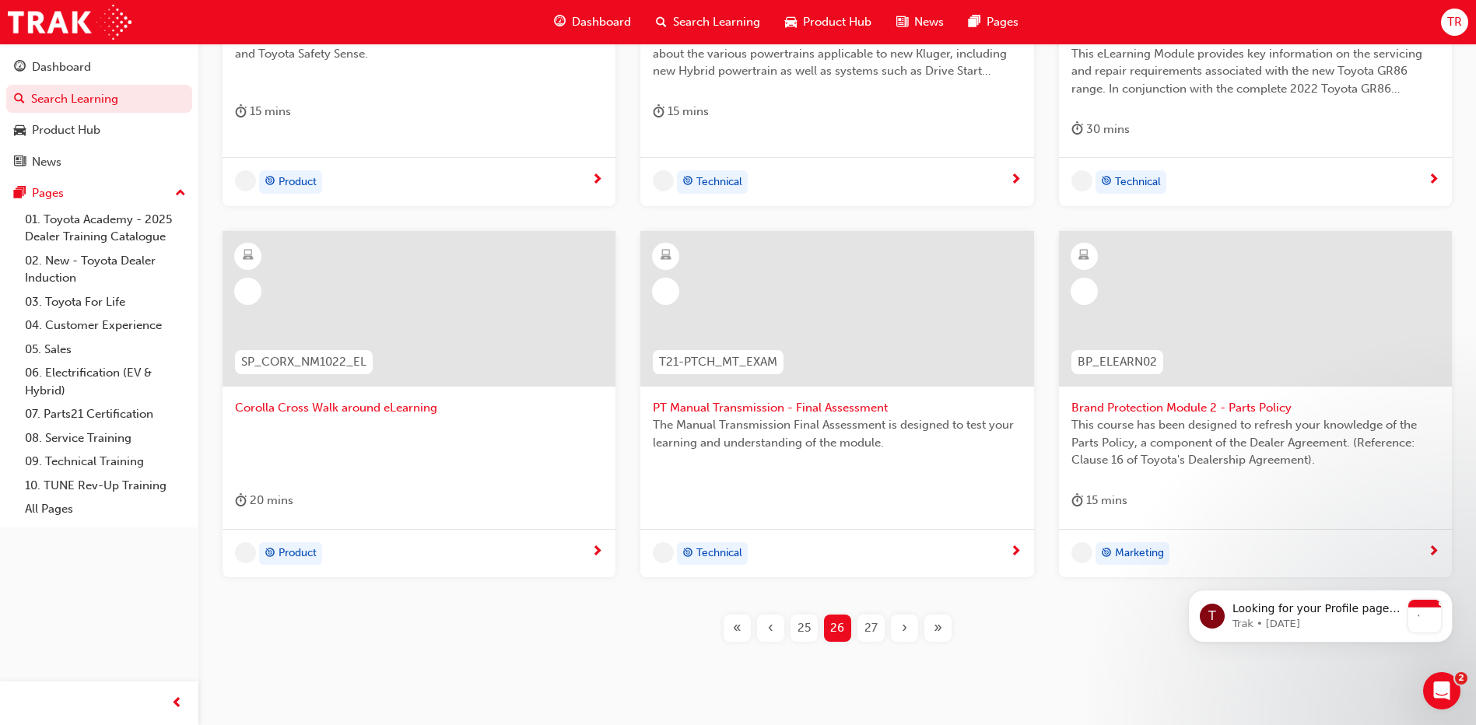
scroll to position [561, 0]
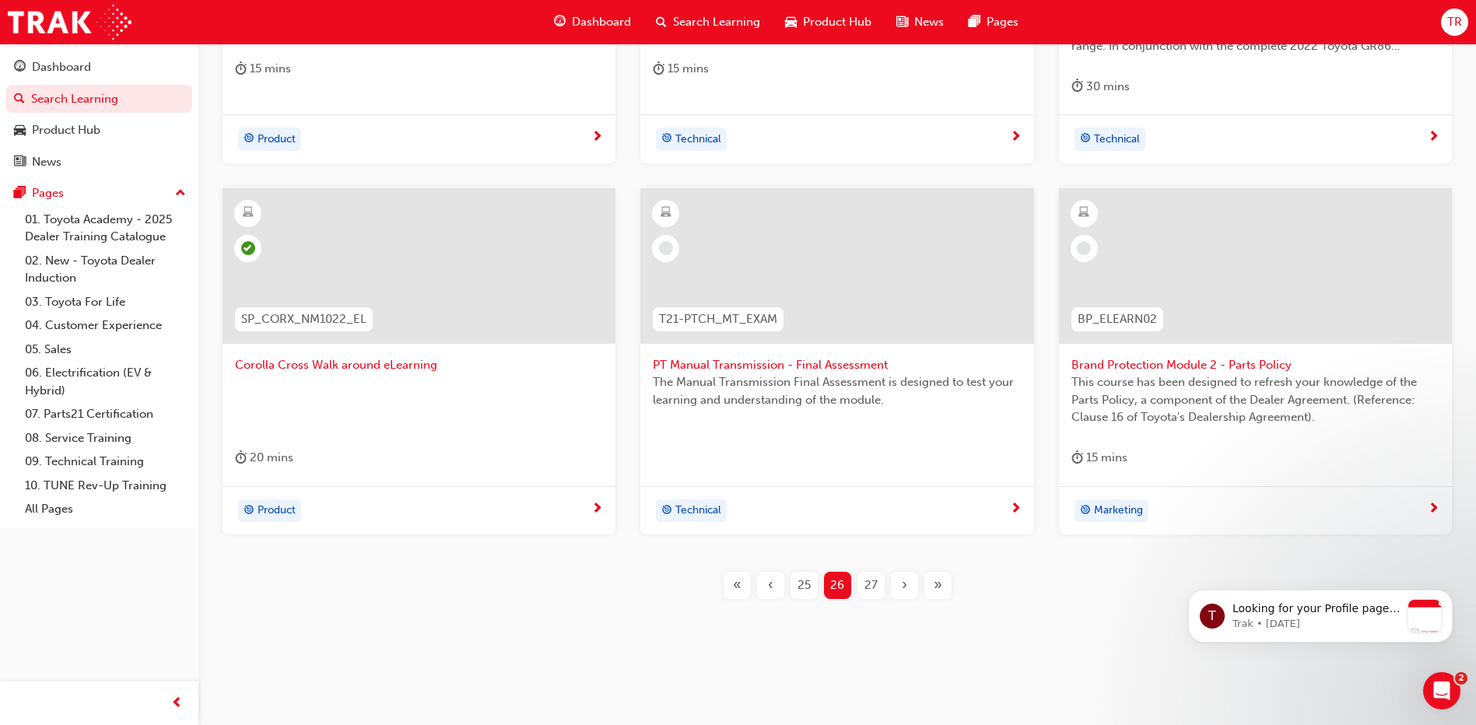
click at [436, 289] on div at bounding box center [419, 266] width 393 height 156
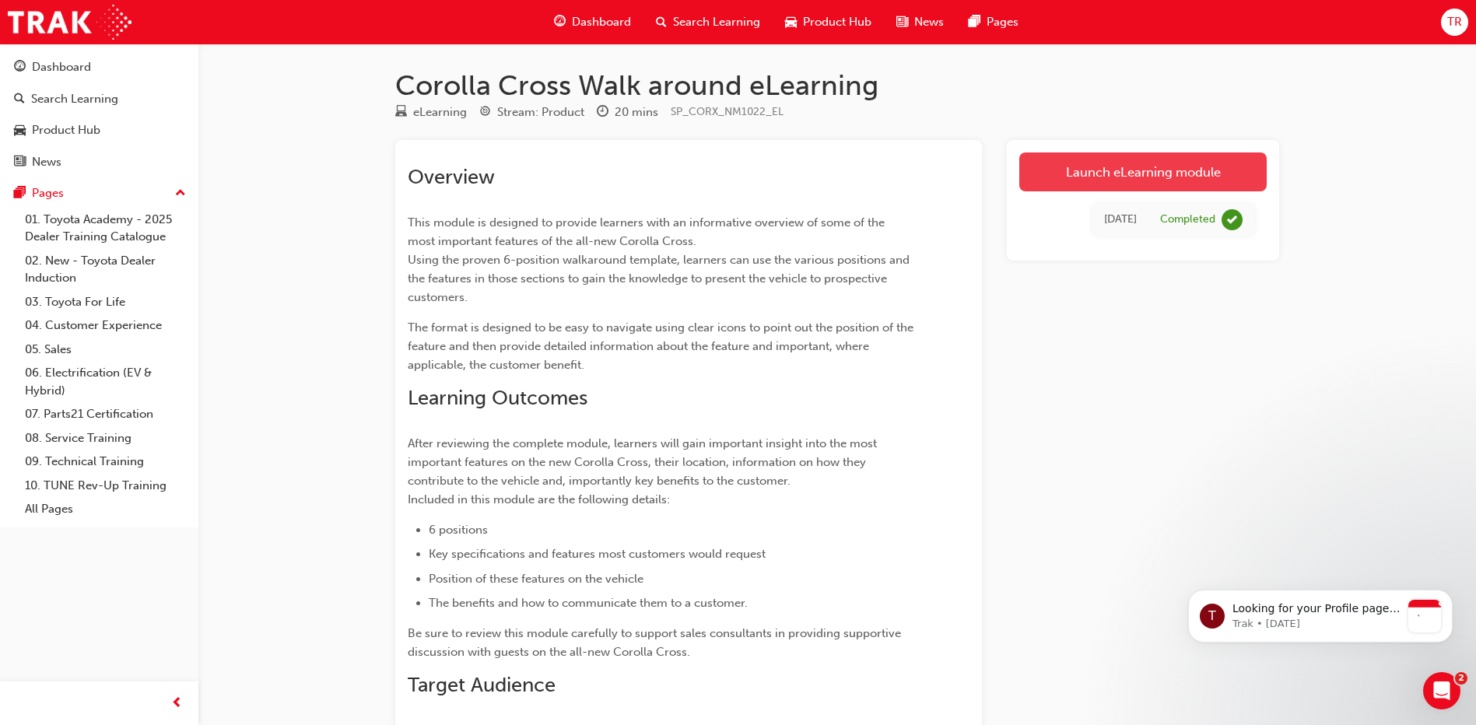
click at [1154, 174] on link "Launch eLearning module" at bounding box center [1143, 172] width 247 height 39
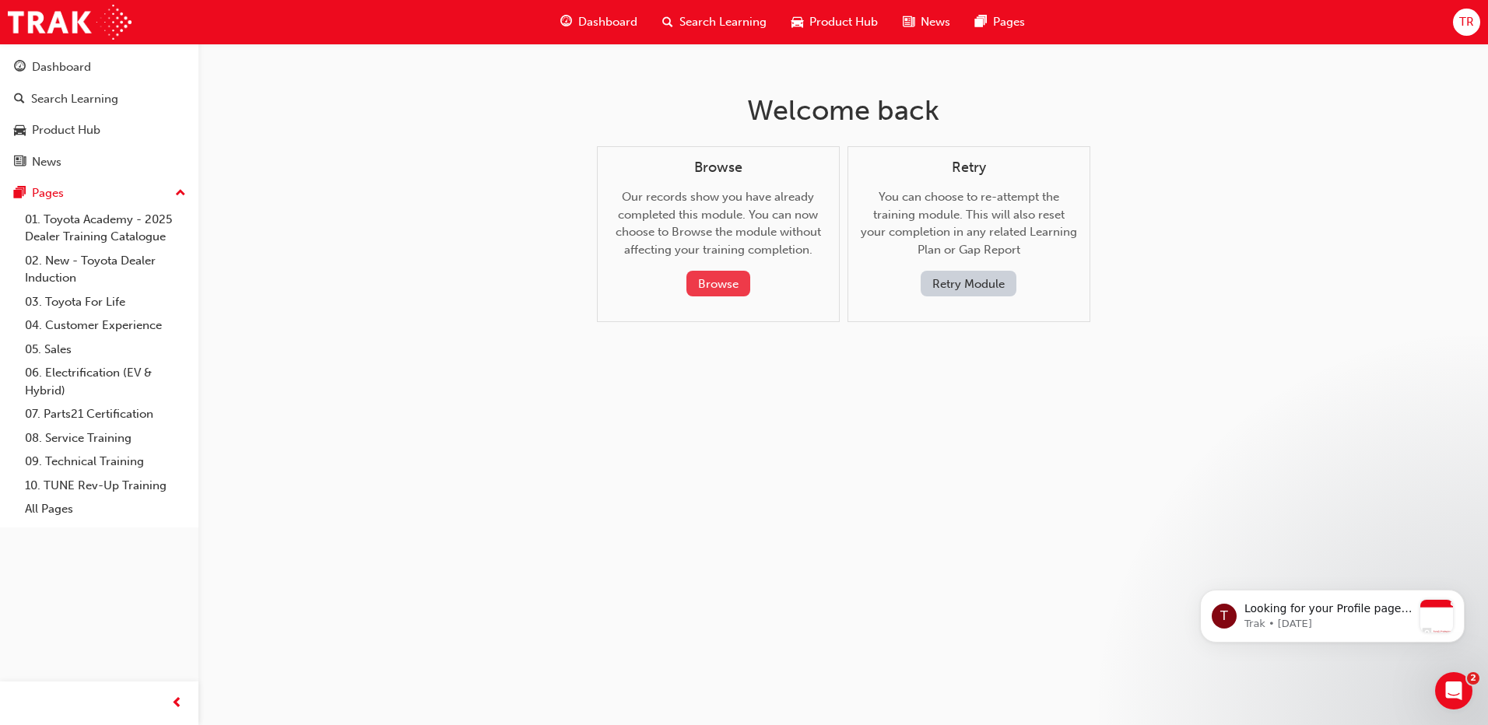
click at [707, 288] on button "Browse" at bounding box center [718, 284] width 64 height 26
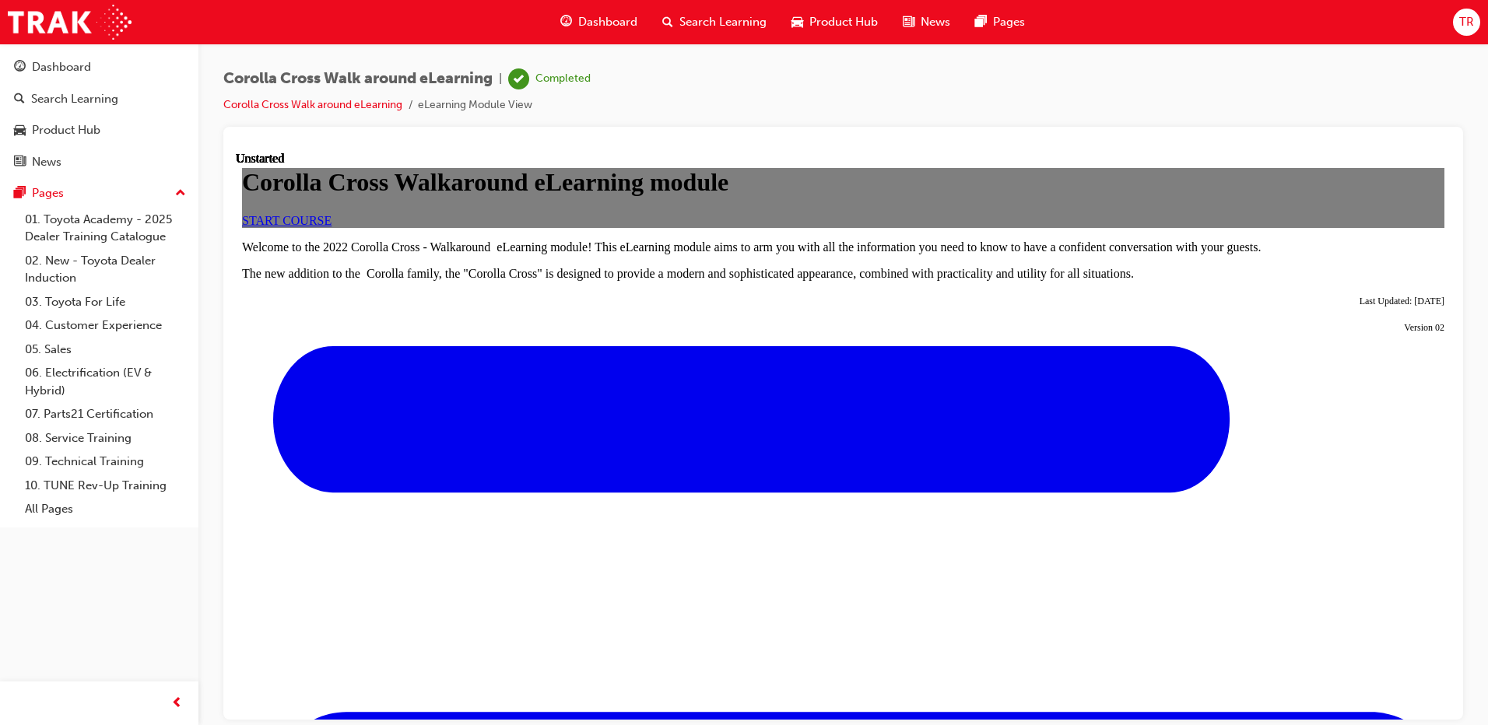
scroll to position [233, 0]
click at [332, 226] on span "START COURSE" at bounding box center [287, 219] width 90 height 13
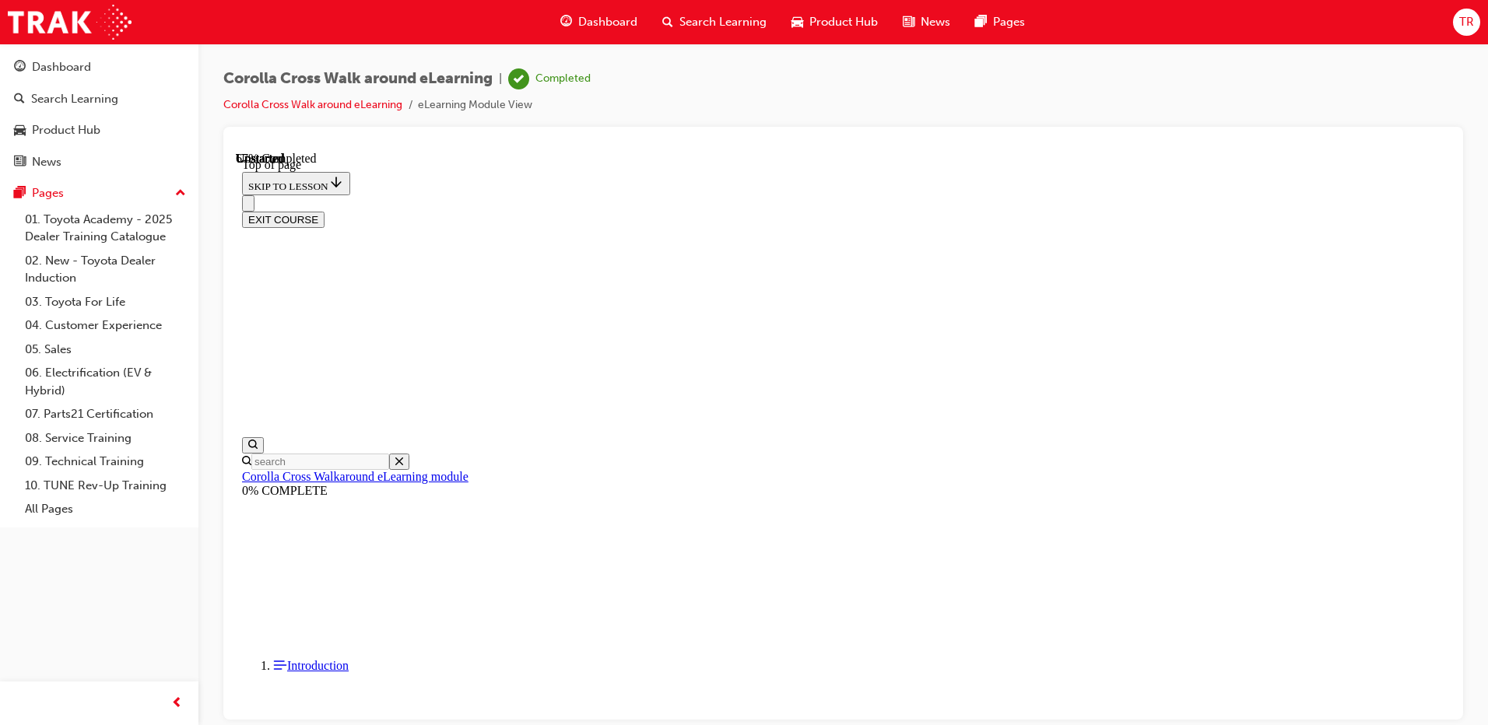
scroll to position [1155, 0]
